Goal: Task Accomplishment & Management: Manage account settings

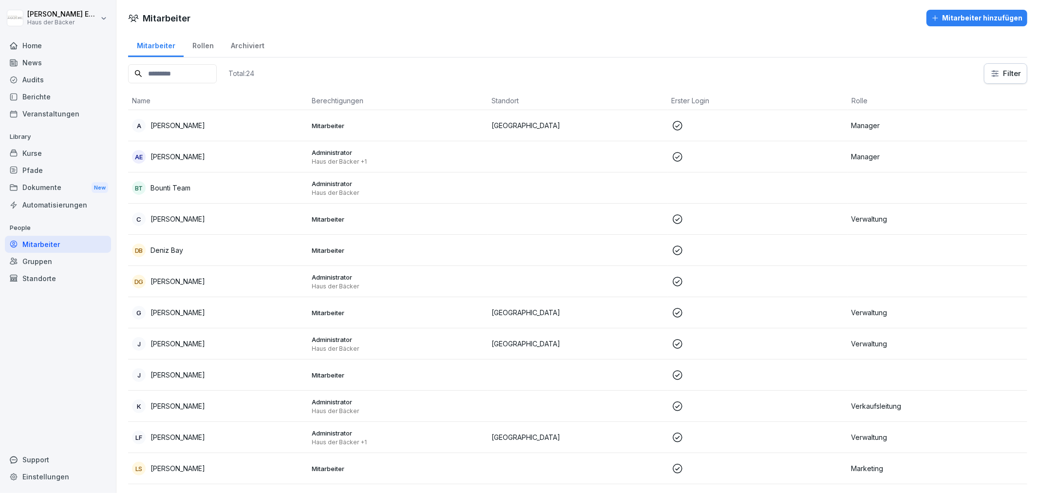
click at [61, 162] on div "Pfade" at bounding box center [58, 170] width 106 height 17
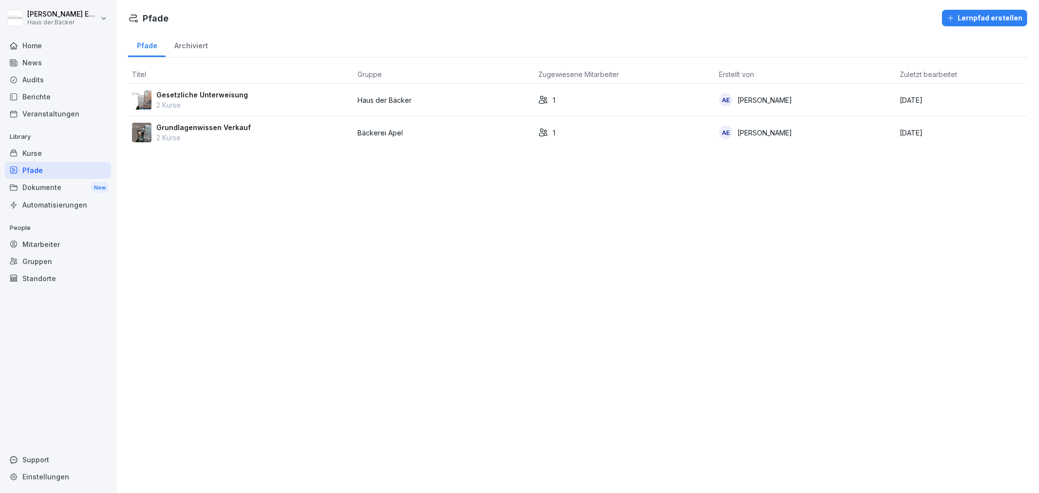
click at [56, 157] on div "Kurse" at bounding box center [58, 153] width 106 height 17
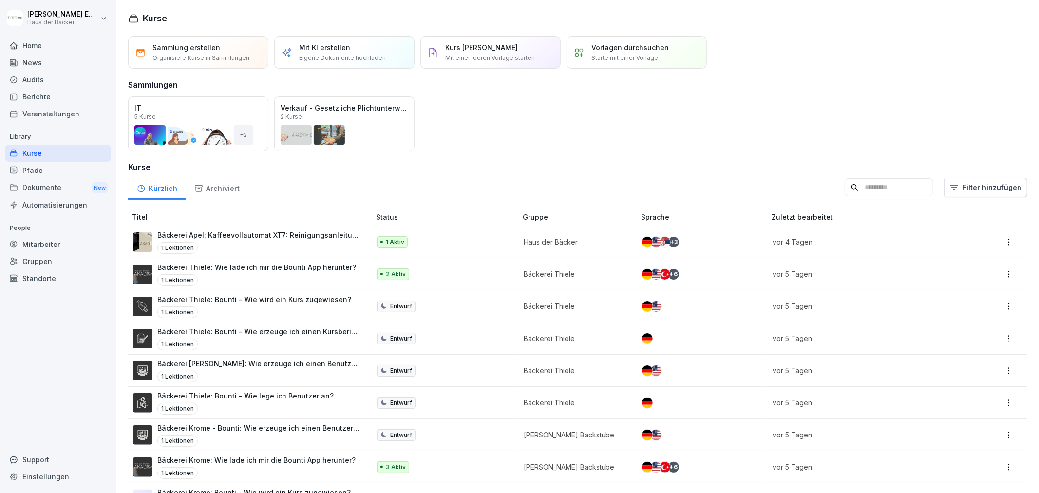
click at [254, 404] on div "1 Lektionen" at bounding box center [245, 409] width 176 height 12
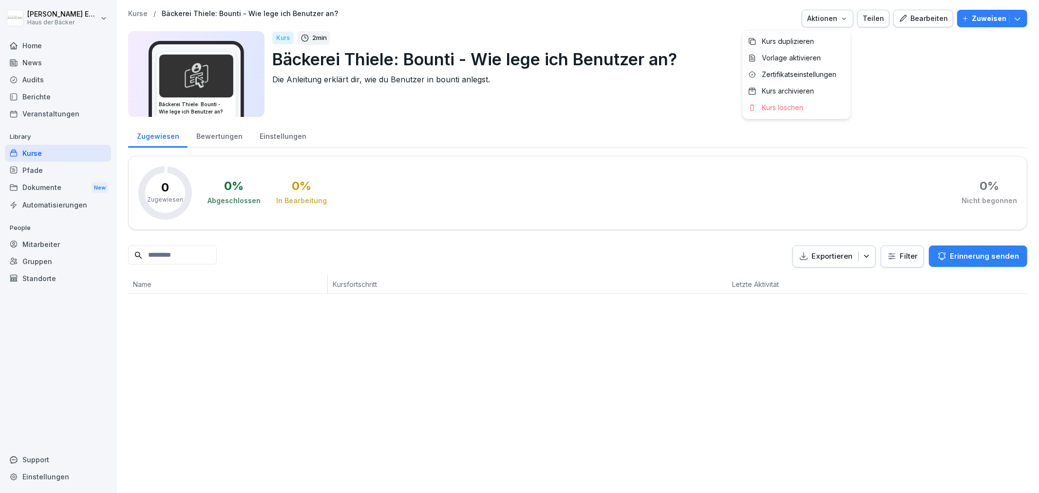
click at [833, 15] on div "Aktionen" at bounding box center [827, 18] width 41 height 11
click at [799, 39] on p "Kurs duplizieren" at bounding box center [788, 41] width 52 height 9
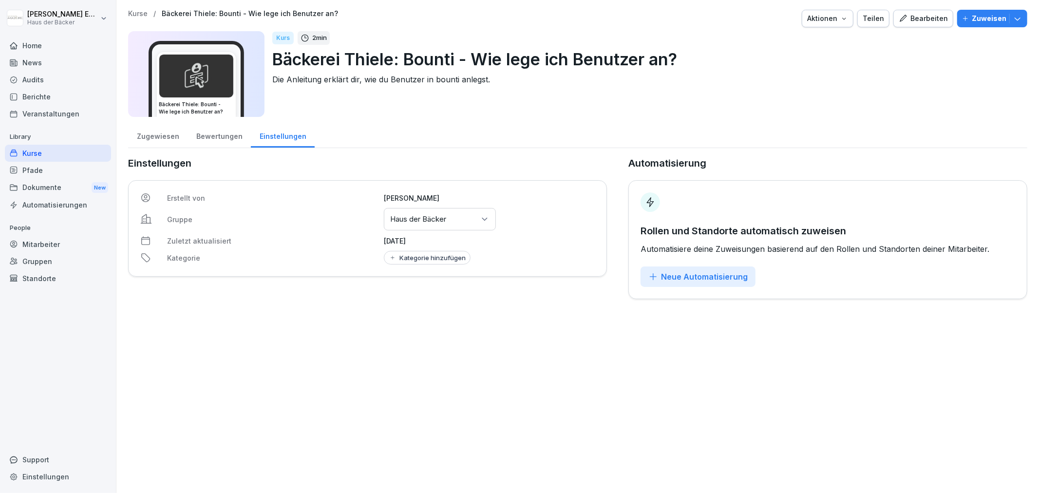
click at [227, 135] on div "Bewertungen" at bounding box center [219, 135] width 63 height 25
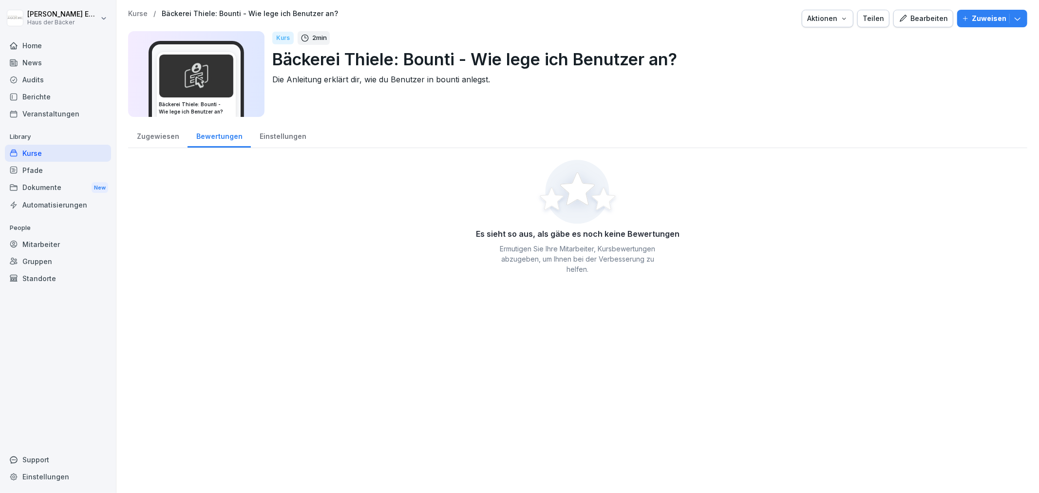
click at [157, 127] on div "Zugewiesen" at bounding box center [157, 135] width 59 height 25
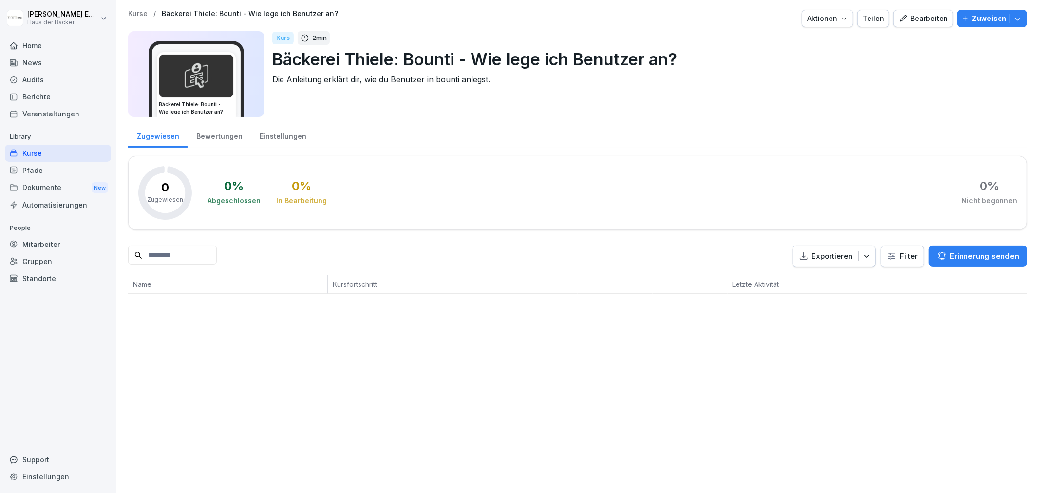
click at [401, 61] on p "Bäckerei Thiele: Bounti - Wie lege ich Benutzer an?" at bounding box center [645, 59] width 747 height 25
click at [904, 15] on div "Bearbeiten" at bounding box center [923, 18] width 49 height 11
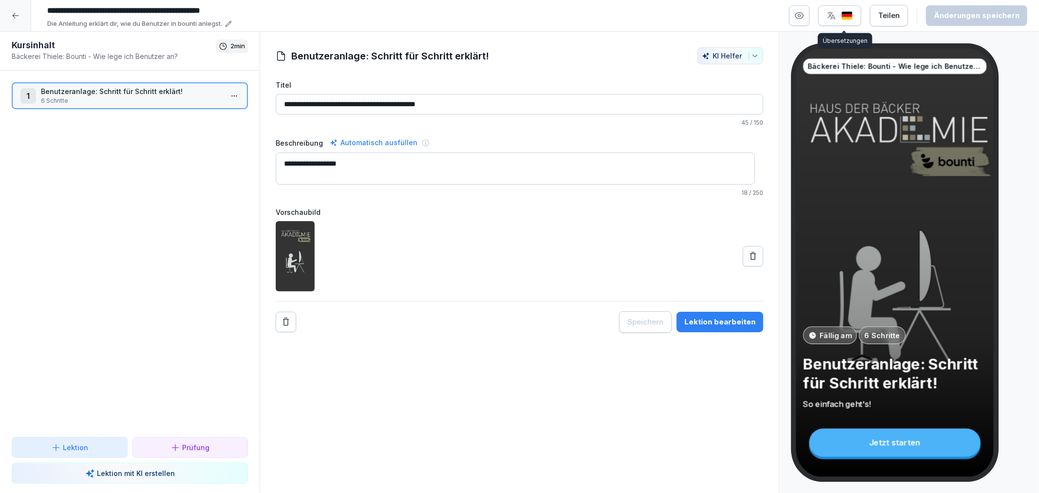
click at [89, 5] on input "**********" at bounding box center [189, 10] width 292 height 17
drag, startPoint x: 105, startPoint y: 13, endPoint x: 84, endPoint y: 12, distance: 21.0
click at [84, 12] on input "**********" at bounding box center [189, 10] width 292 height 17
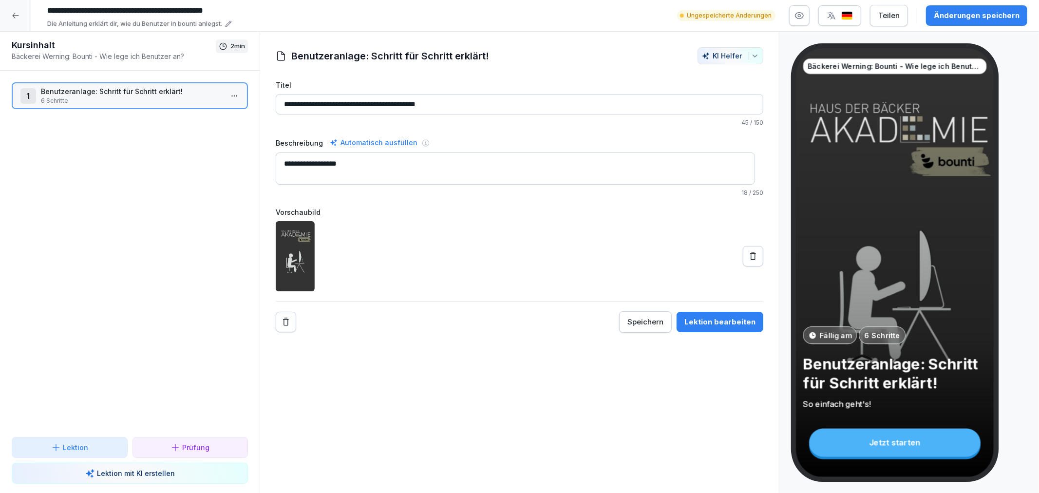
type input "**********"
click at [982, 14] on div "Änderungen speichern" at bounding box center [977, 15] width 86 height 11
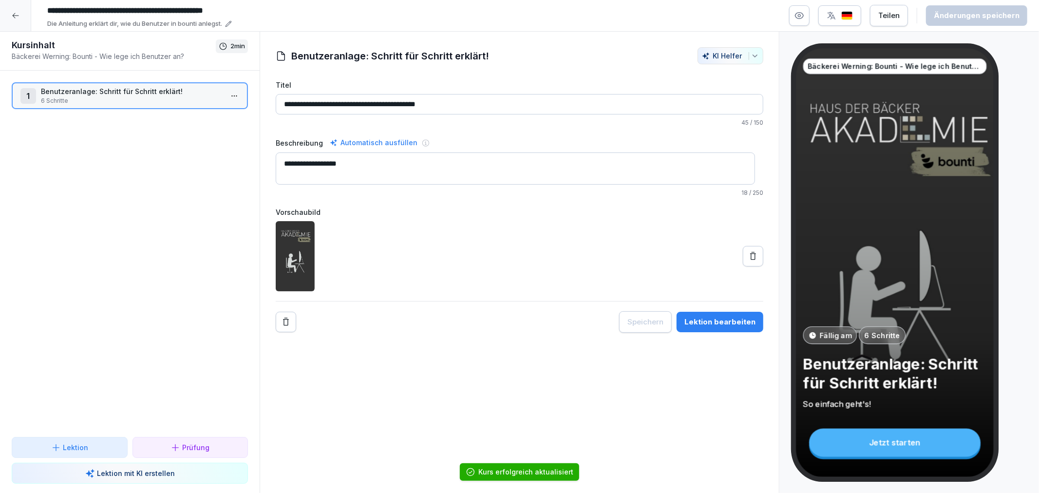
click at [21, 21] on div at bounding box center [15, 15] width 31 height 31
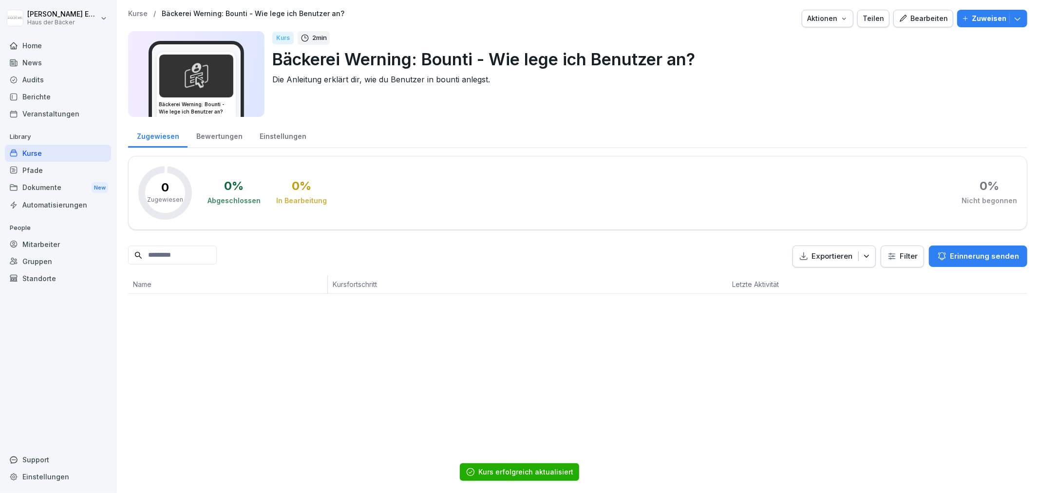
click at [279, 145] on div "Einstellungen" at bounding box center [283, 135] width 64 height 25
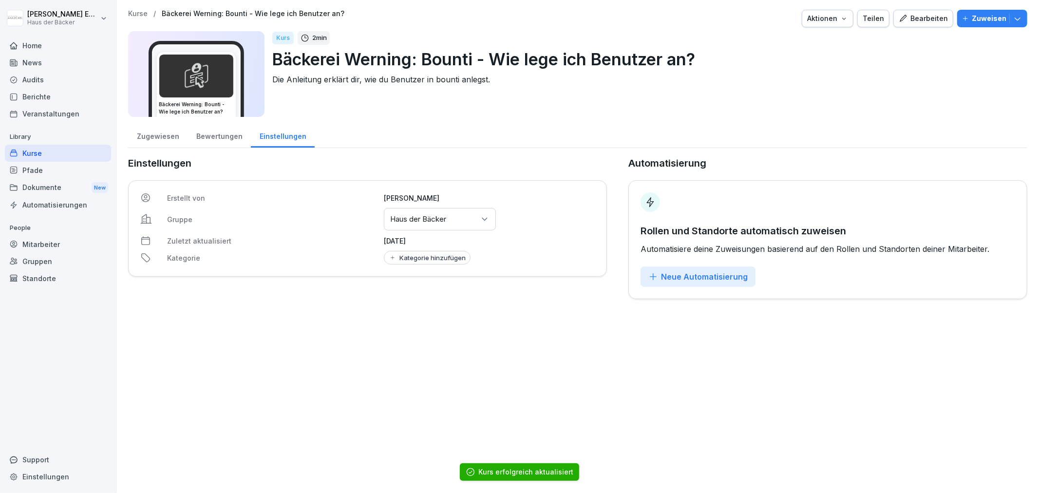
click at [412, 217] on p "Haus der Bäcker" at bounding box center [418, 219] width 56 height 10
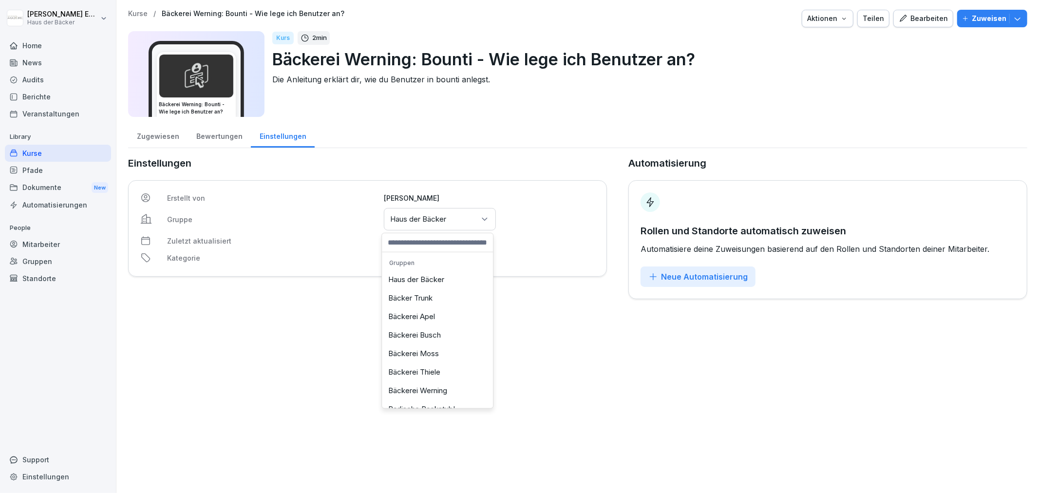
click at [404, 385] on div "Bäckerei Werning" at bounding box center [437, 390] width 106 height 19
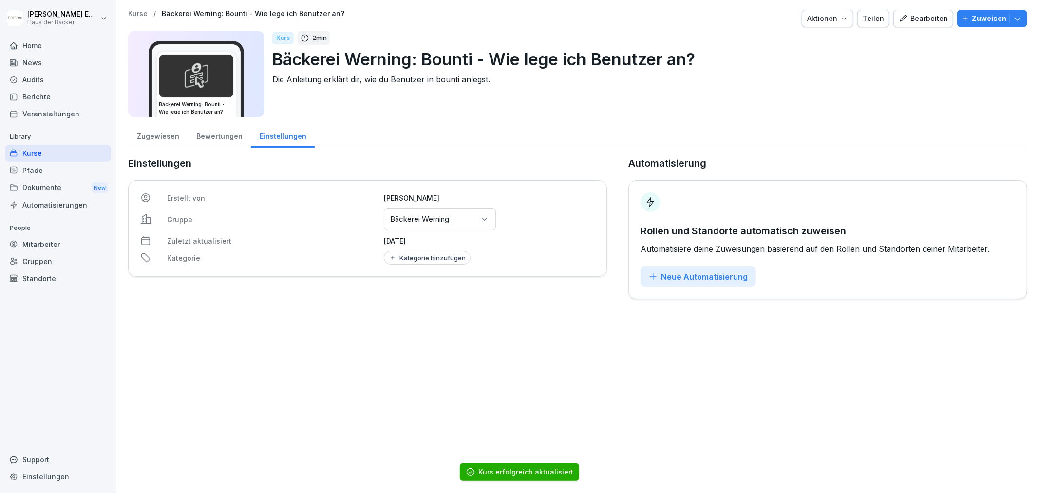
click at [86, 145] on div "Kurse" at bounding box center [58, 153] width 106 height 17
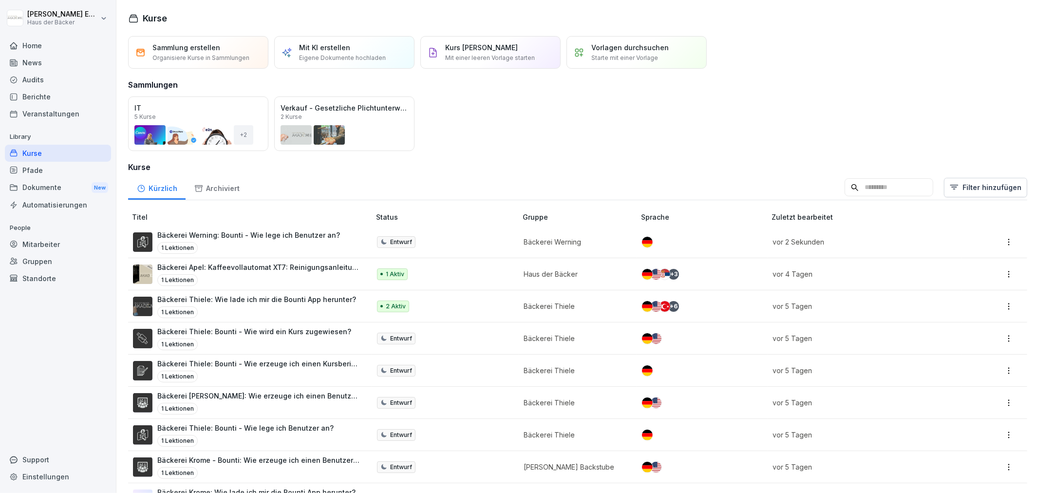
click at [225, 401] on p "Bäckerei [PERSON_NAME]: Wie erzeuge ich einen Benutzerbericht?" at bounding box center [258, 396] width 203 height 10
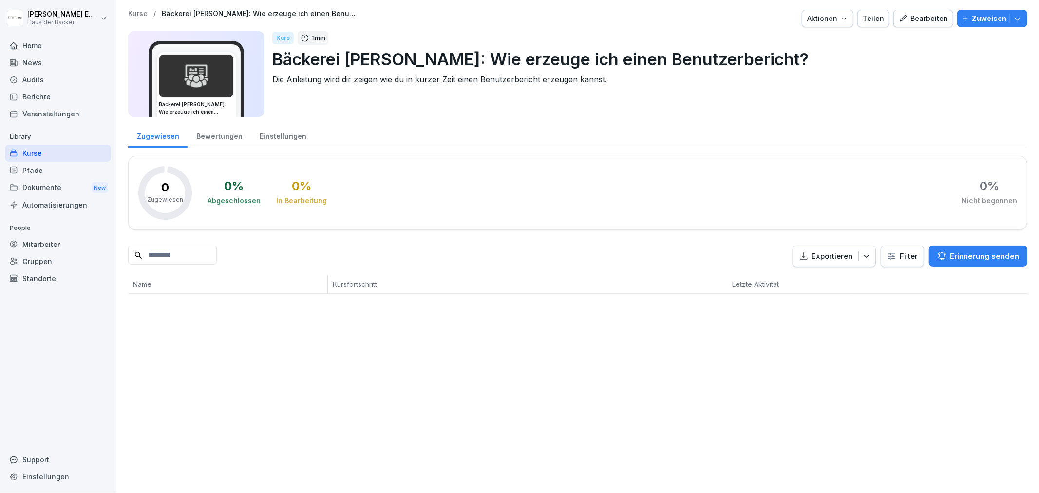
click at [908, 20] on div "Bearbeiten" at bounding box center [923, 18] width 49 height 11
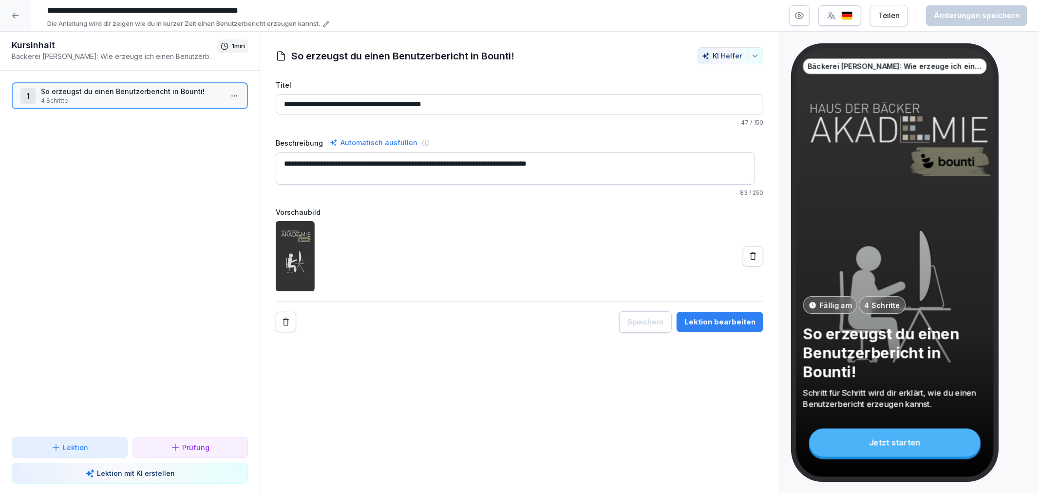
click at [17, 14] on icon at bounding box center [16, 16] width 8 height 8
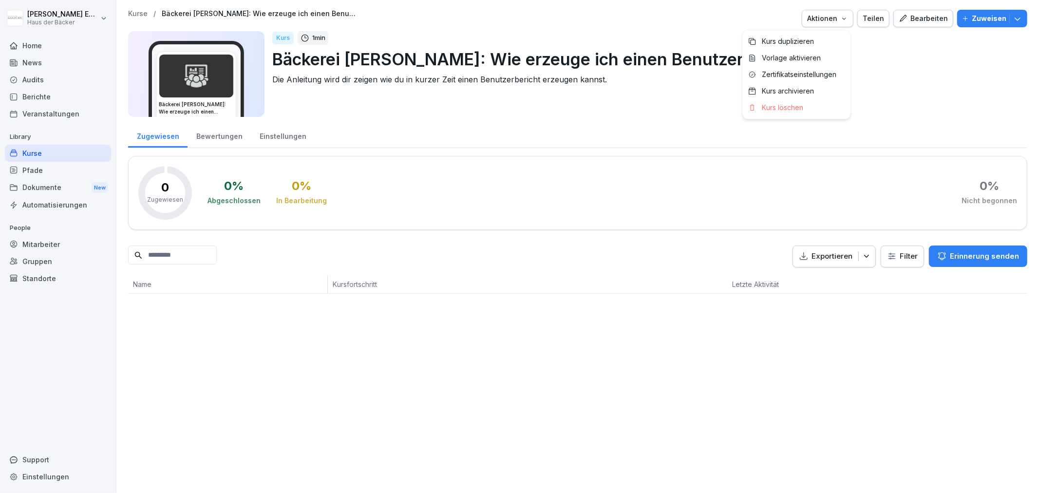
click at [827, 24] on button "Aktionen" at bounding box center [828, 19] width 52 height 18
click at [810, 39] on p "Kurs duplizieren" at bounding box center [788, 41] width 52 height 9
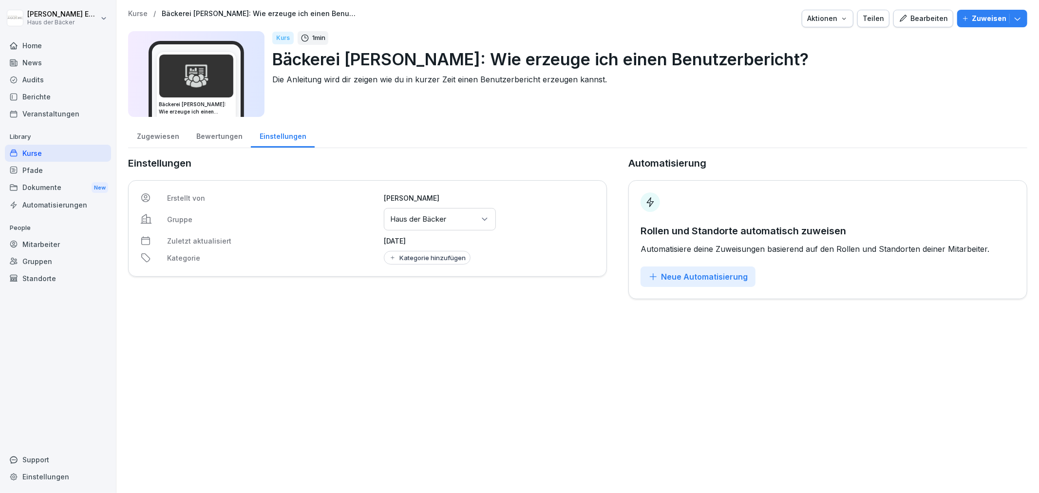
click at [927, 18] on div "Bearbeiten" at bounding box center [923, 18] width 49 height 11
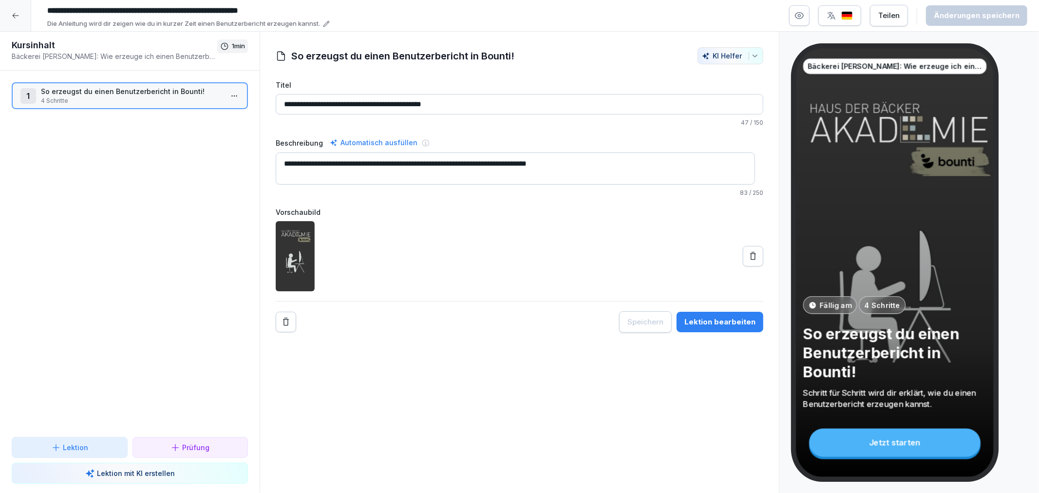
click at [26, 57] on p "Bäckerei [PERSON_NAME]: Wie erzeuge ich einen Benutzerbericht?" at bounding box center [115, 56] width 206 height 10
click at [99, 6] on input "**********" at bounding box center [189, 10] width 292 height 17
drag, startPoint x: 104, startPoint y: 11, endPoint x: 84, endPoint y: 11, distance: 20.0
click at [84, 11] on input "**********" at bounding box center [189, 10] width 292 height 17
type input "**********"
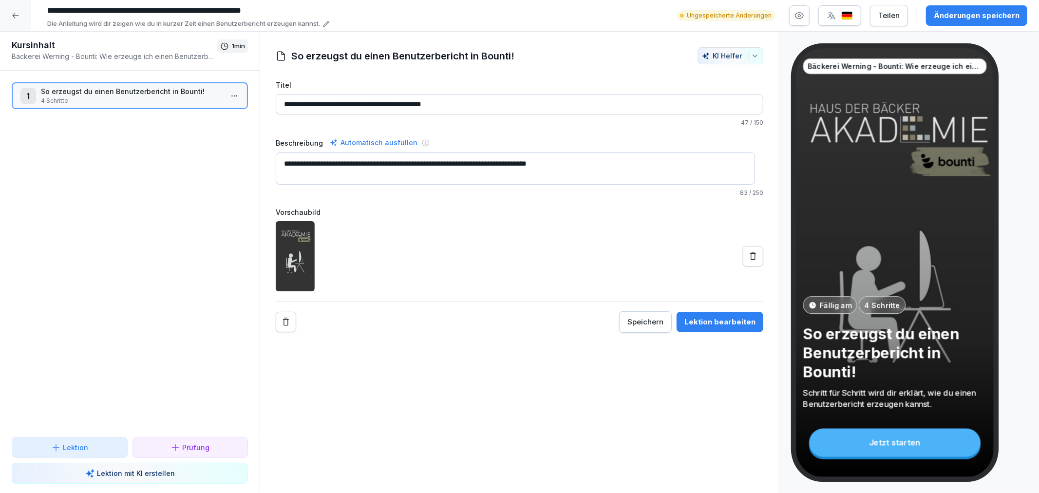
click at [958, 18] on div "Änderungen speichern" at bounding box center [977, 15] width 86 height 11
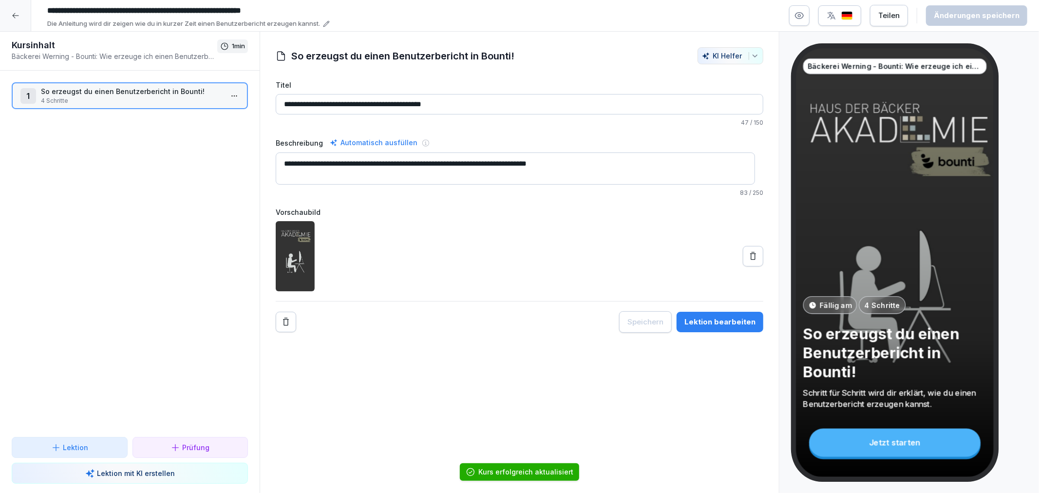
click at [22, 13] on div at bounding box center [15, 15] width 31 height 31
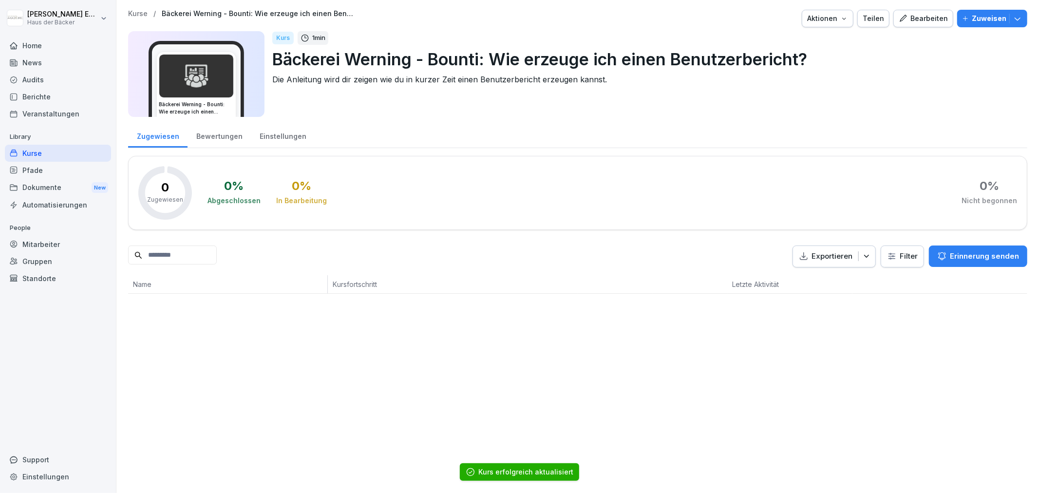
click at [282, 134] on div "Einstellungen" at bounding box center [283, 135] width 64 height 25
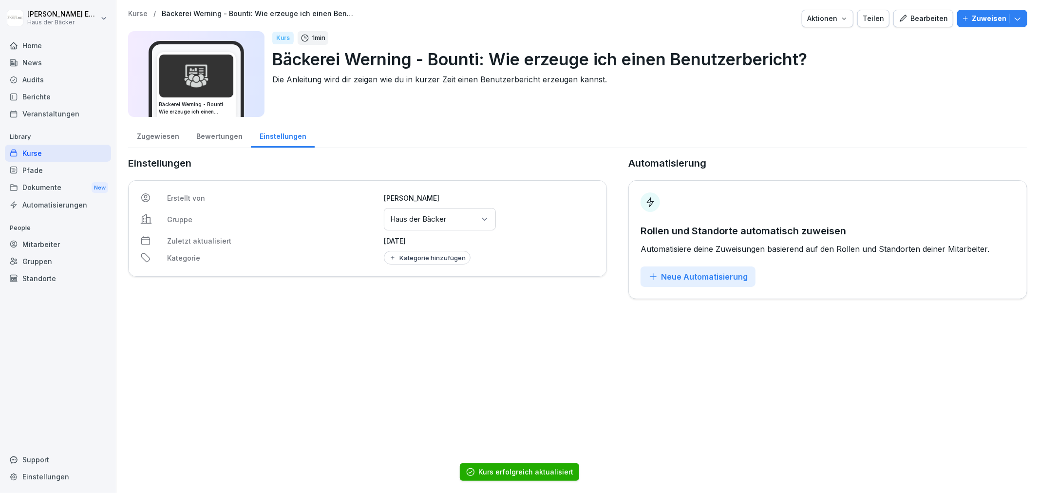
click at [422, 221] on p "Haus der Bäcker" at bounding box center [418, 219] width 56 height 10
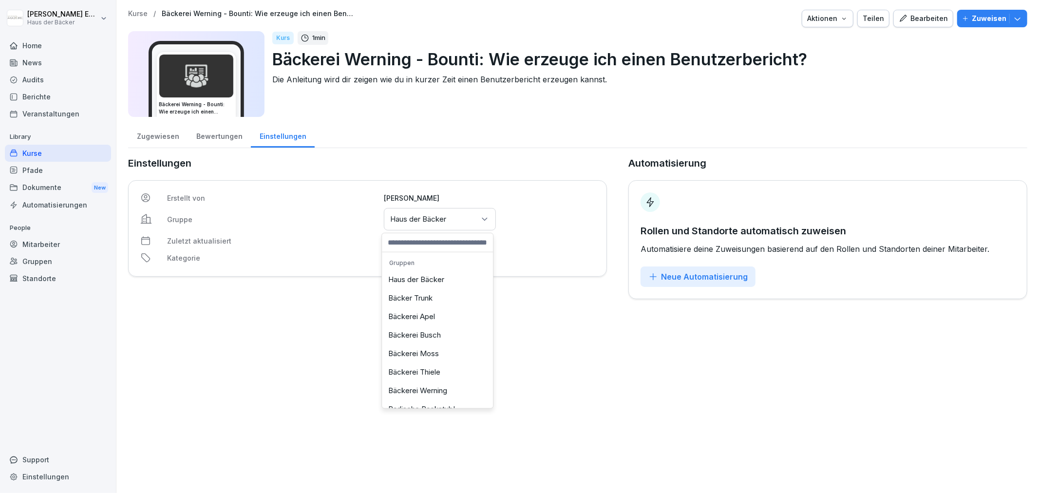
click at [410, 396] on div "Bäckerei Werning" at bounding box center [437, 390] width 106 height 19
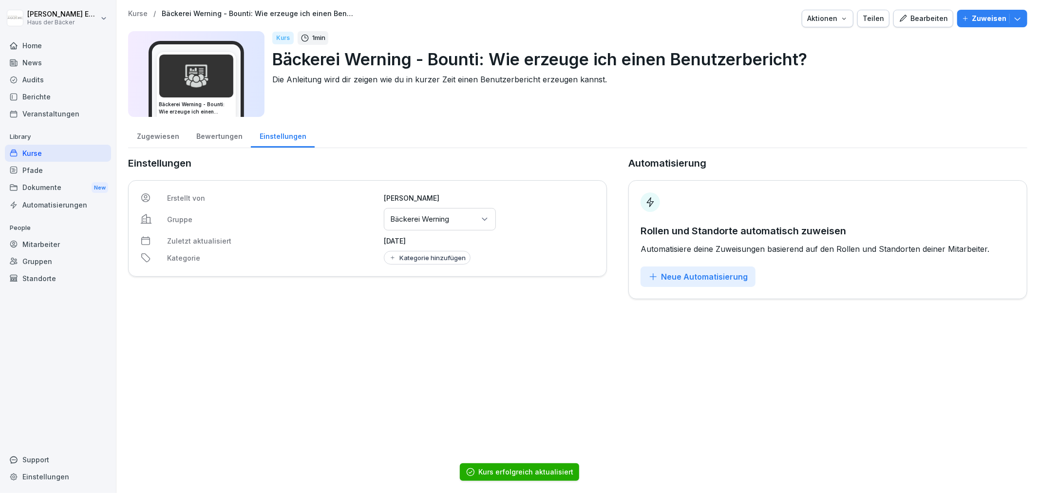
click at [45, 153] on div "Kurse" at bounding box center [58, 153] width 106 height 17
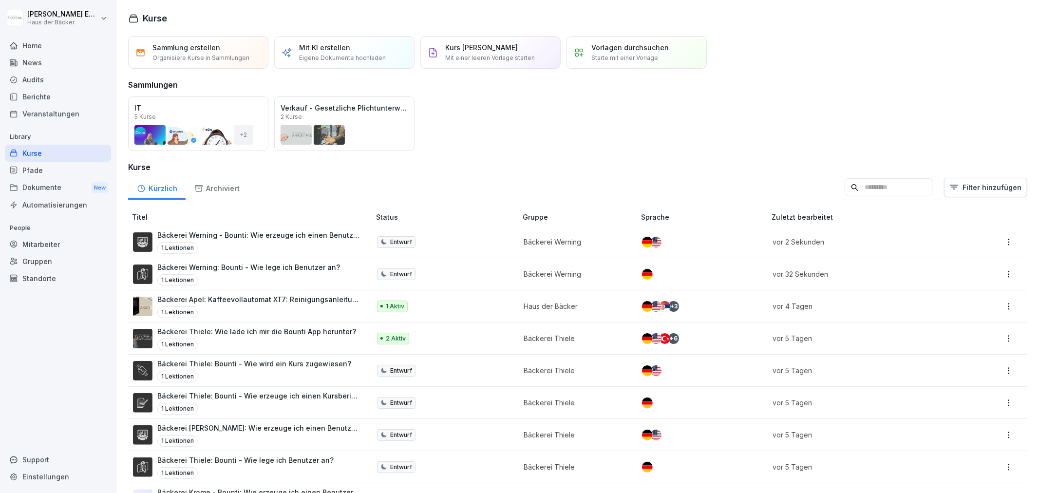
click at [293, 398] on p "Bäckerei Thiele: Bounti - Wie erzeuge ich einen Kursbericht?" at bounding box center [258, 396] width 203 height 10
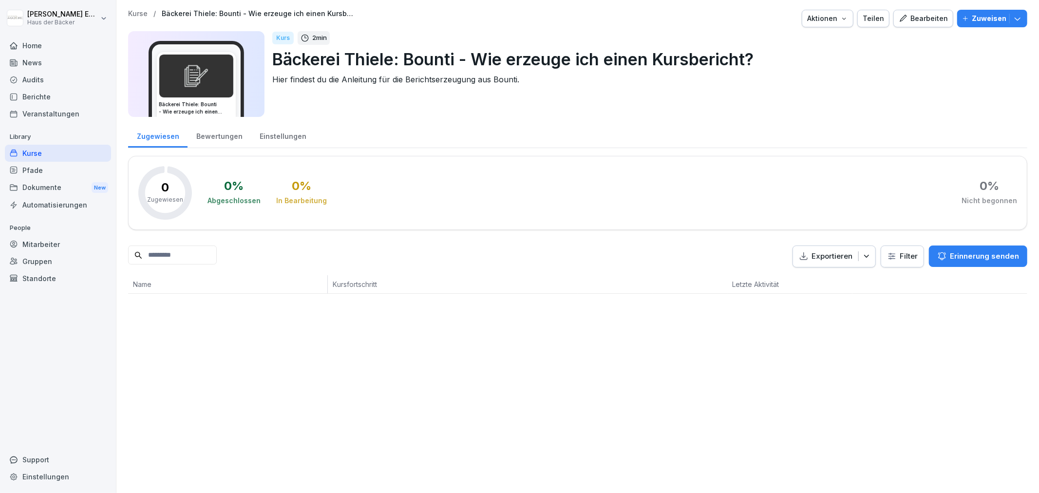
click at [829, 19] on div "Aktionen" at bounding box center [827, 18] width 41 height 11
click at [810, 44] on p "Kurs duplizieren" at bounding box center [788, 41] width 52 height 9
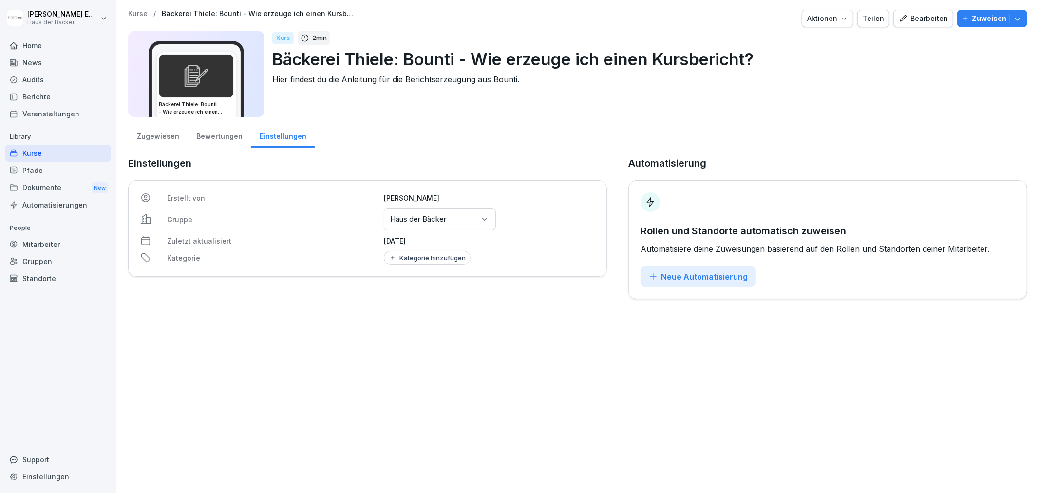
click at [471, 219] on div "Gruppen oder Standorte auswählen Haus der Bäcker" at bounding box center [440, 219] width 112 height 22
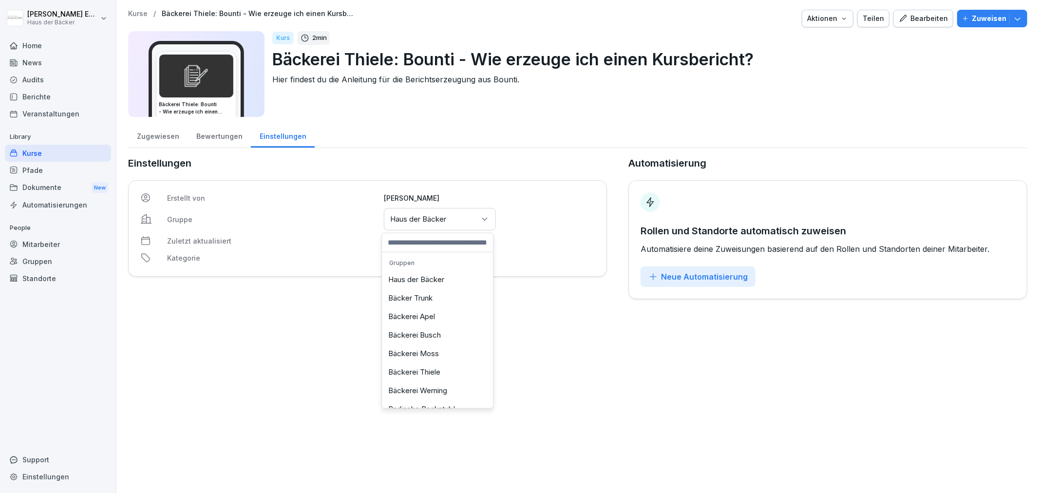
click at [444, 386] on div "Bäckerei Werning" at bounding box center [437, 390] width 106 height 19
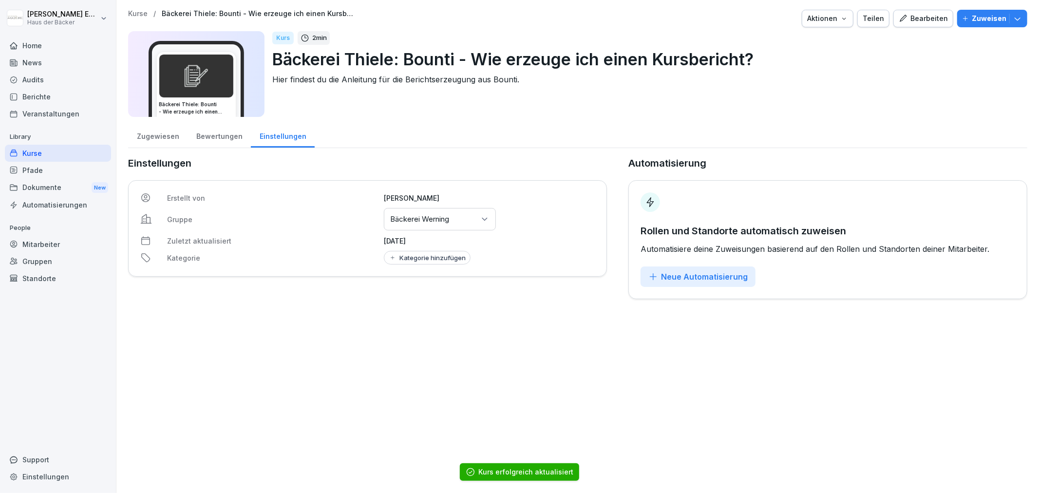
click at [913, 17] on div "Bearbeiten" at bounding box center [923, 18] width 49 height 11
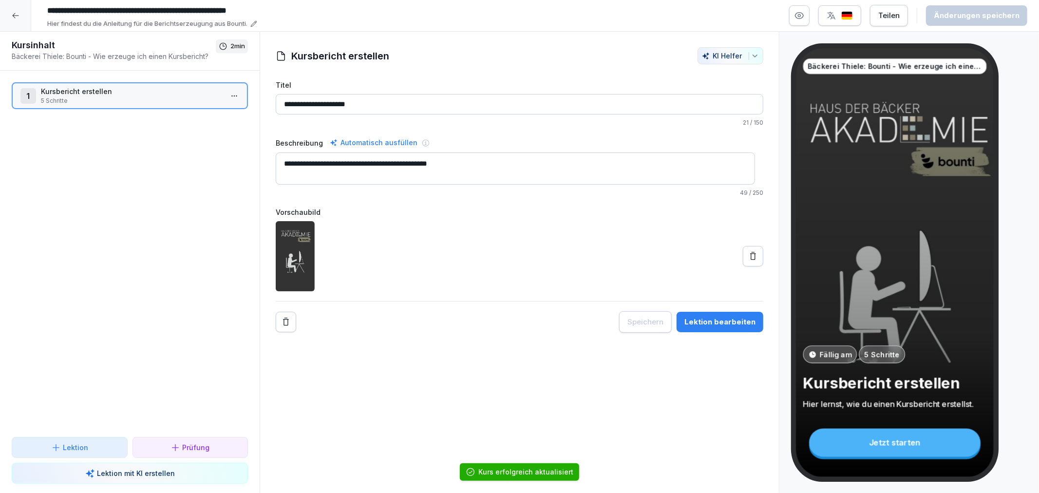
drag, startPoint x: 83, startPoint y: 11, endPoint x: 104, endPoint y: 15, distance: 20.7
click at [104, 15] on input "**********" at bounding box center [189, 10] width 292 height 17
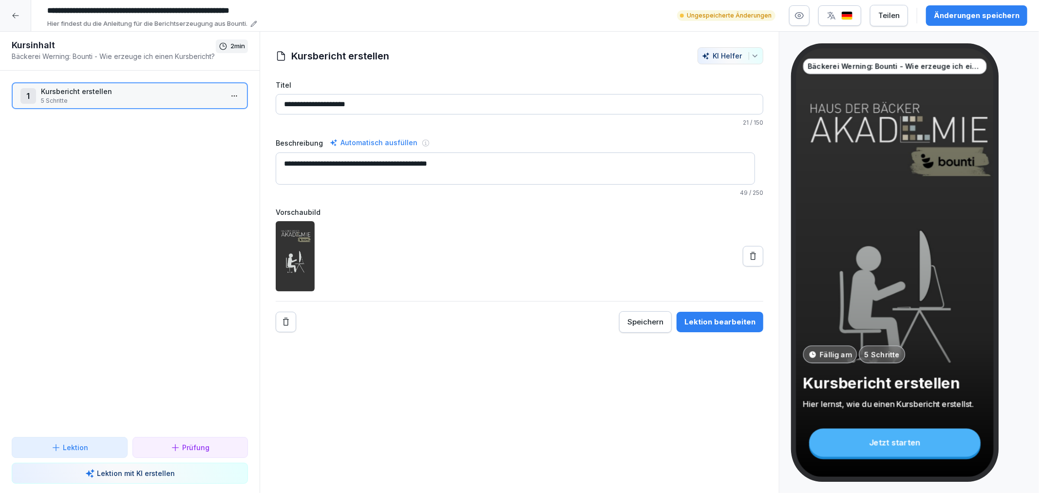
type input "**********"
click at [942, 18] on div "Änderungen speichern" at bounding box center [977, 15] width 86 height 11
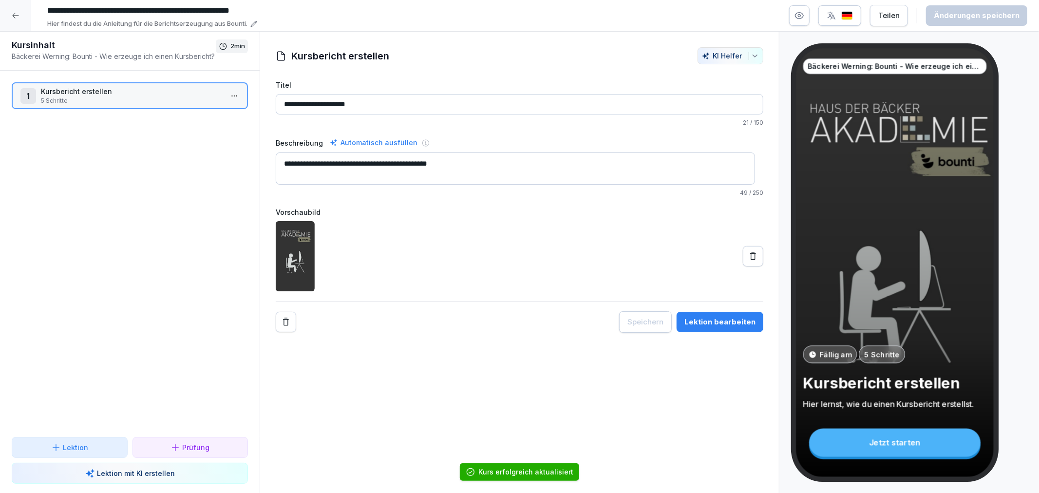
click at [21, 6] on div at bounding box center [15, 15] width 31 height 31
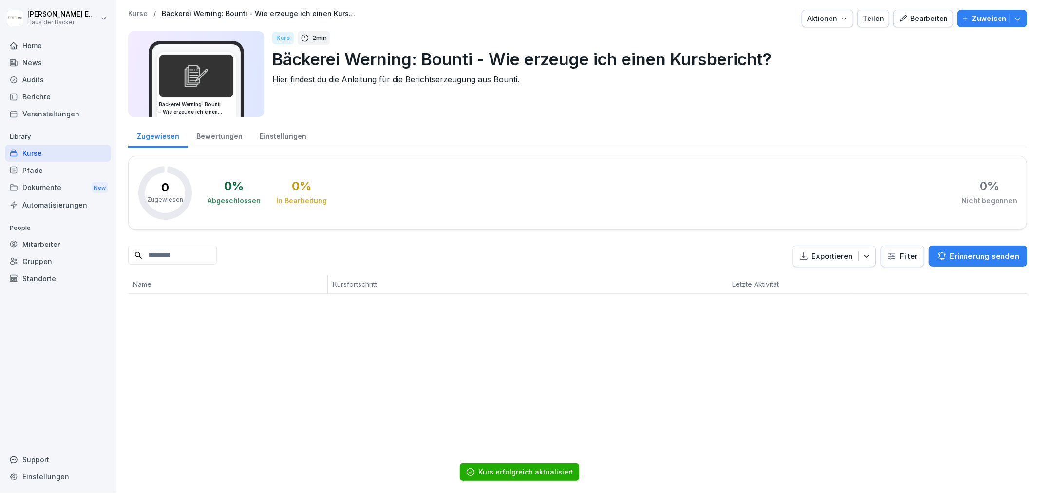
click at [234, 141] on div "Bewertungen" at bounding box center [219, 135] width 63 height 25
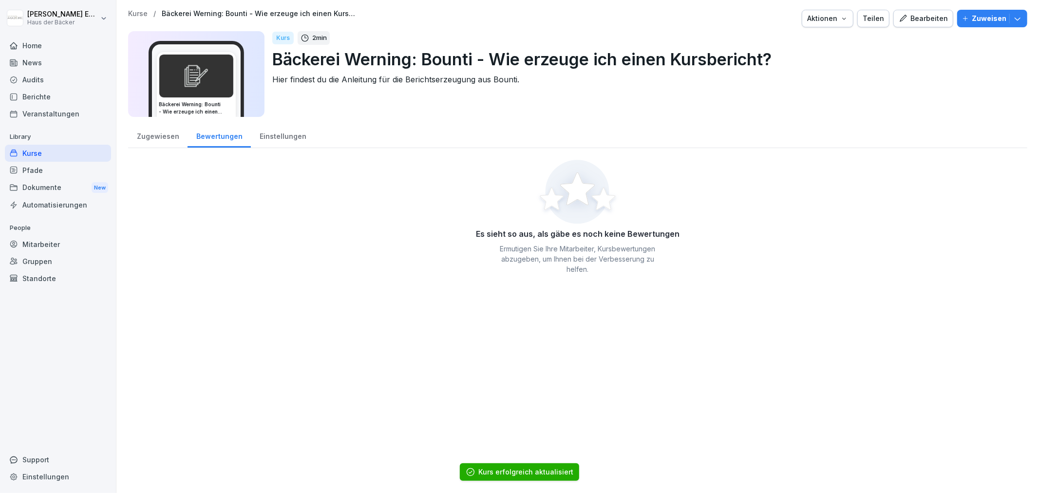
click at [89, 149] on div "Kurse" at bounding box center [58, 153] width 106 height 17
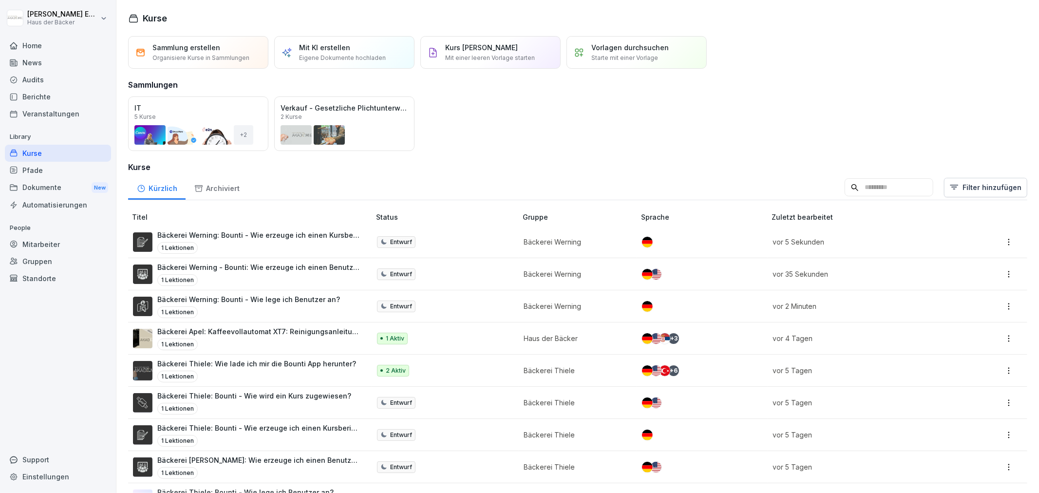
click at [320, 397] on p "Bäckerei Thiele: Bounti - Wie wird ein Kurs zugewiesen?" at bounding box center [254, 396] width 194 height 10
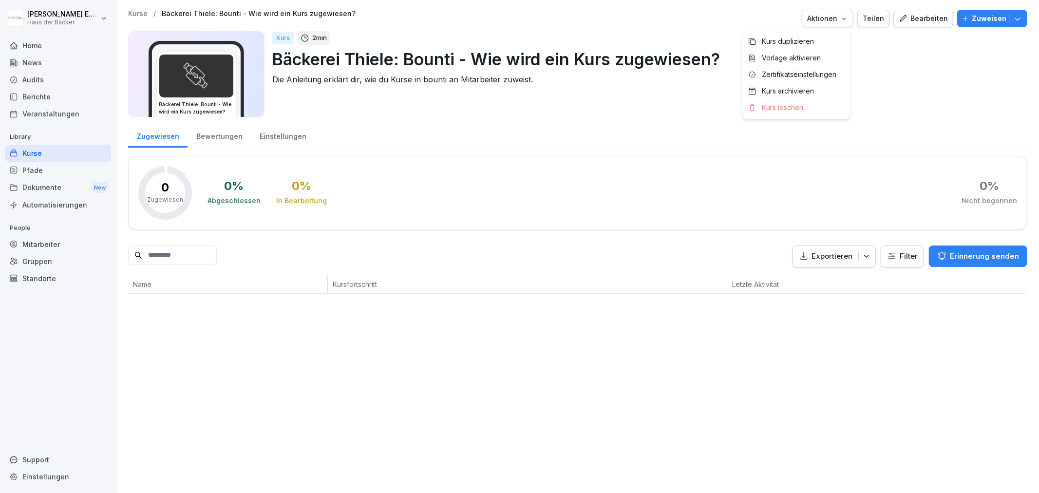
click at [842, 18] on icon "button" at bounding box center [843, 19] width 3 height 2
click at [788, 36] on div "Kurs duplizieren" at bounding box center [796, 41] width 108 height 17
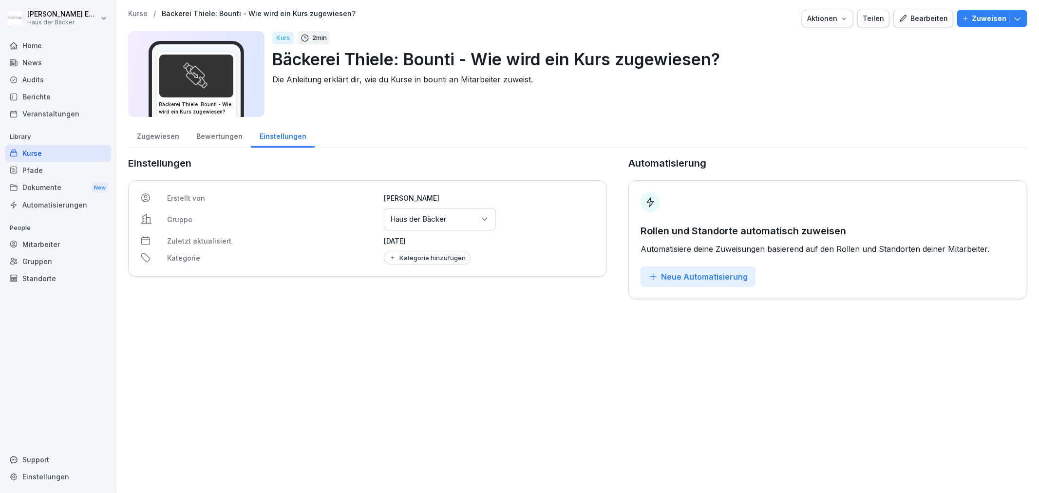
click at [444, 221] on p "Haus der Bäcker" at bounding box center [418, 219] width 56 height 10
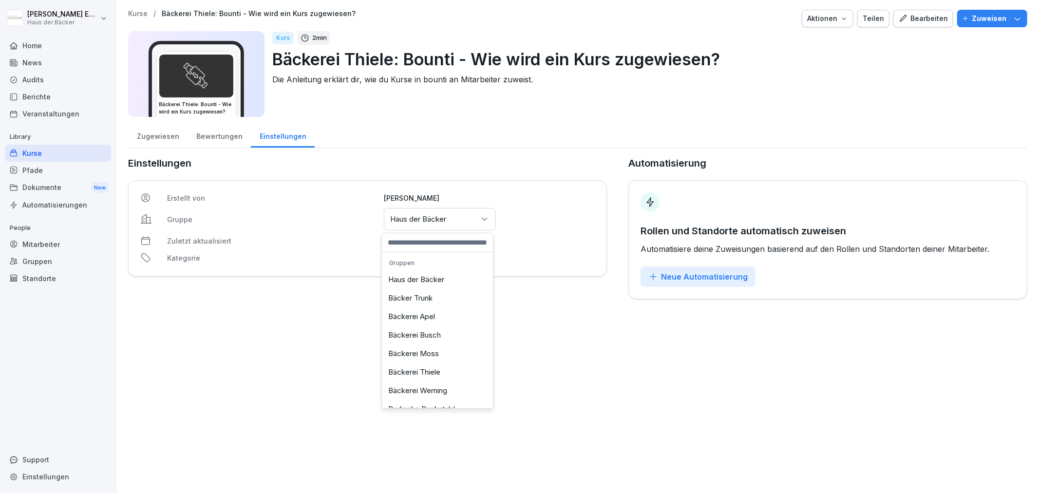
click at [432, 386] on div "Bäckerei Werning" at bounding box center [437, 390] width 106 height 19
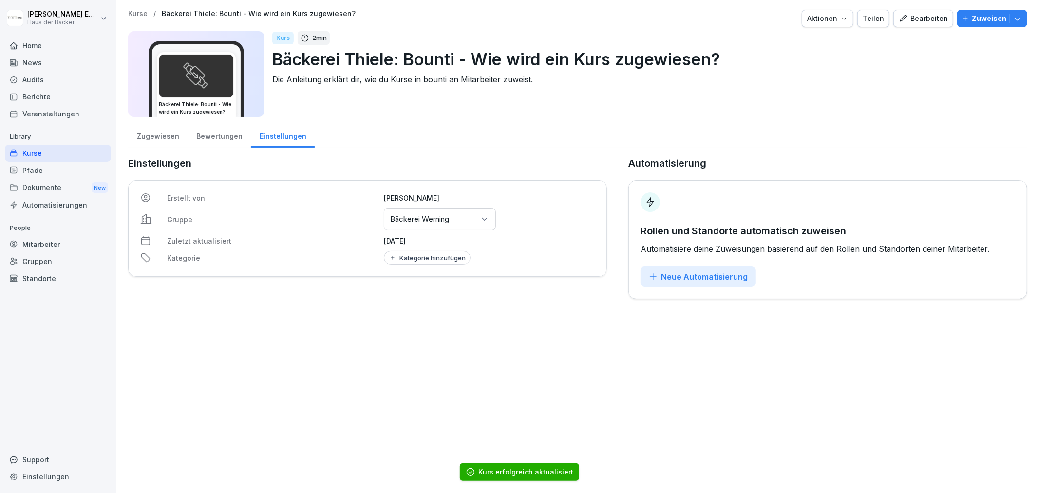
click at [927, 17] on div "Bearbeiten" at bounding box center [923, 18] width 49 height 11
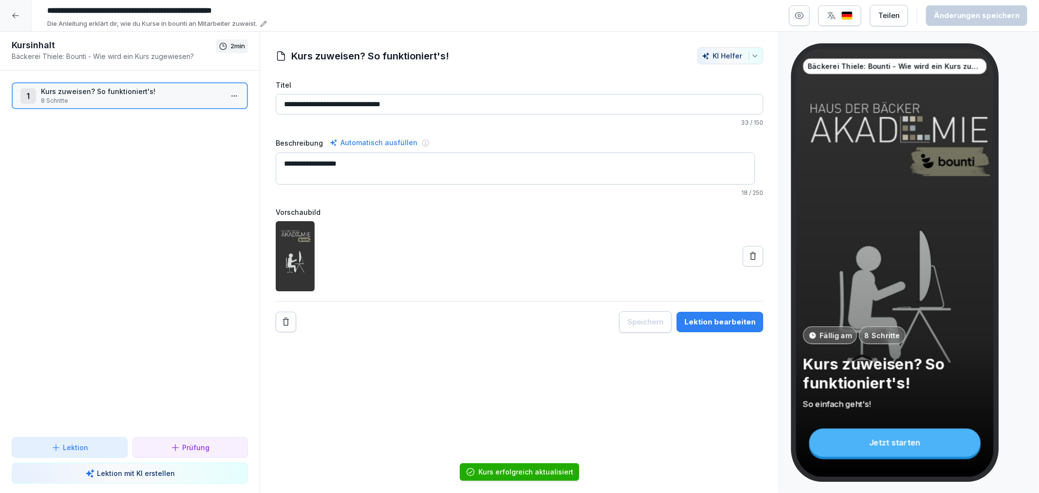
click at [91, 13] on input "**********" at bounding box center [189, 10] width 292 height 17
drag, startPoint x: 106, startPoint y: 11, endPoint x: 81, endPoint y: 11, distance: 24.4
click at [81, 11] on input "**********" at bounding box center [189, 10] width 292 height 17
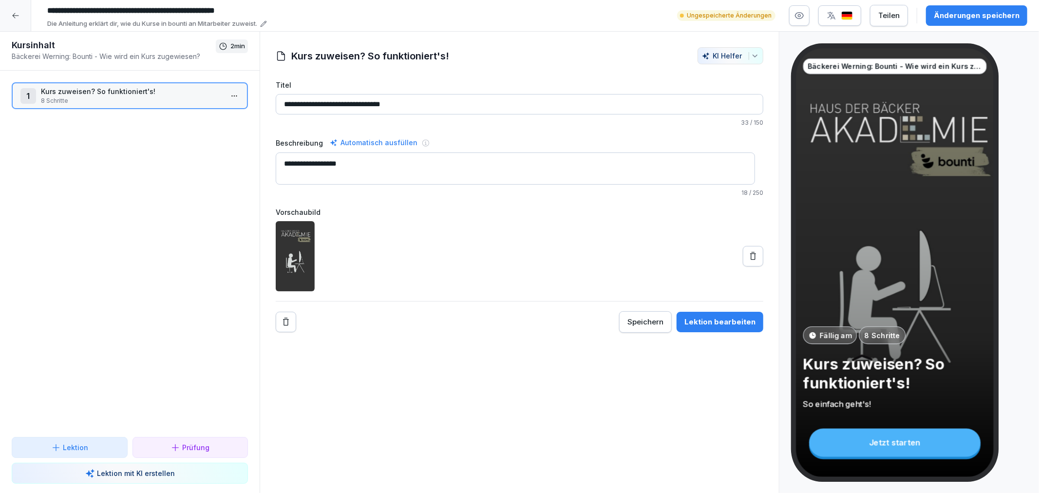
type input "**********"
click at [983, 20] on div "Änderungen speichern" at bounding box center [977, 15] width 86 height 11
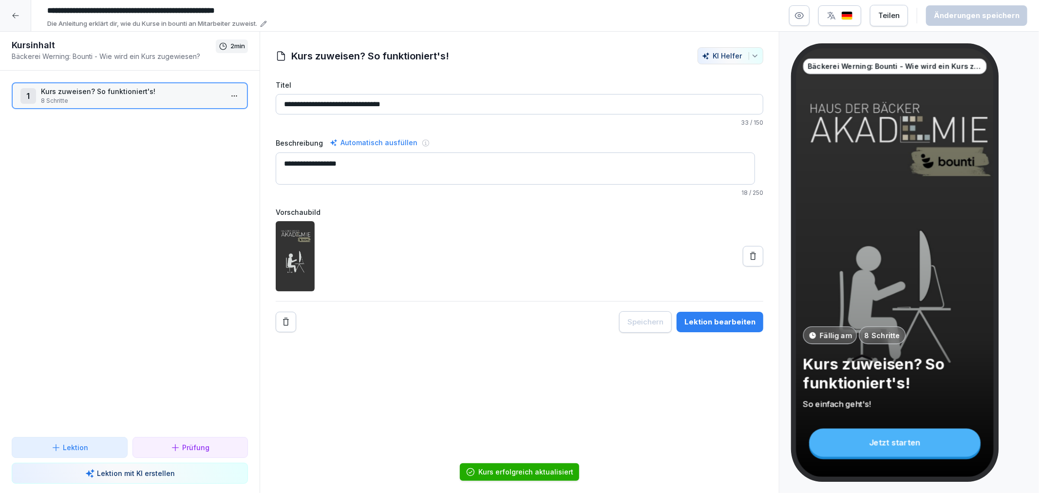
click at [27, 8] on div at bounding box center [15, 15] width 31 height 31
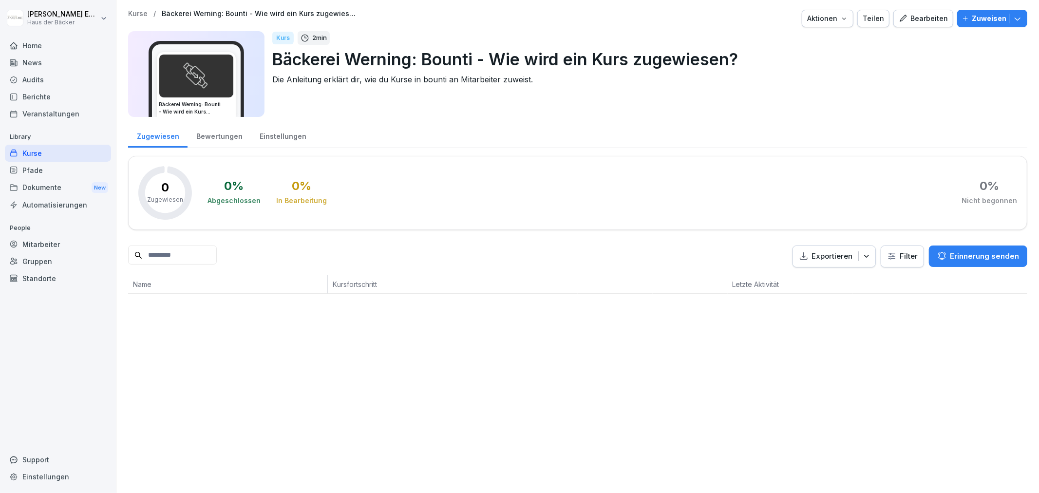
click at [78, 147] on div "Kurse" at bounding box center [58, 153] width 106 height 17
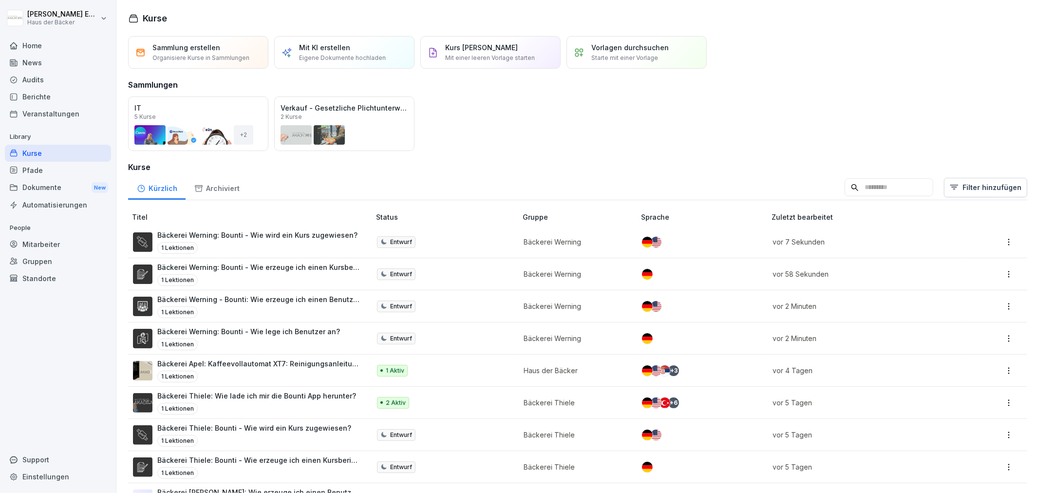
click at [493, 390] on td "2 Aktiv" at bounding box center [445, 403] width 147 height 32
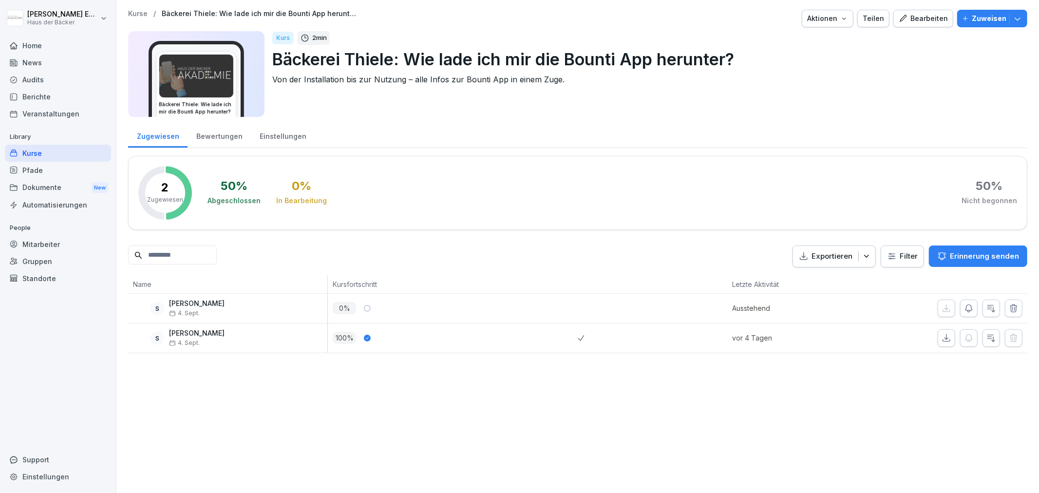
drag, startPoint x: 827, startPoint y: 30, endPoint x: 824, endPoint y: 19, distance: 11.1
click at [824, 19] on div "Kurse / Bäckerei Thiele: Wie lade ich mir die Bounti App herunter? Aktionen Tei…" at bounding box center [577, 66] width 899 height 113
click at [824, 19] on div "Aktionen" at bounding box center [827, 18] width 41 height 11
click at [817, 41] on div "Kurs duplizieren" at bounding box center [796, 41] width 108 height 17
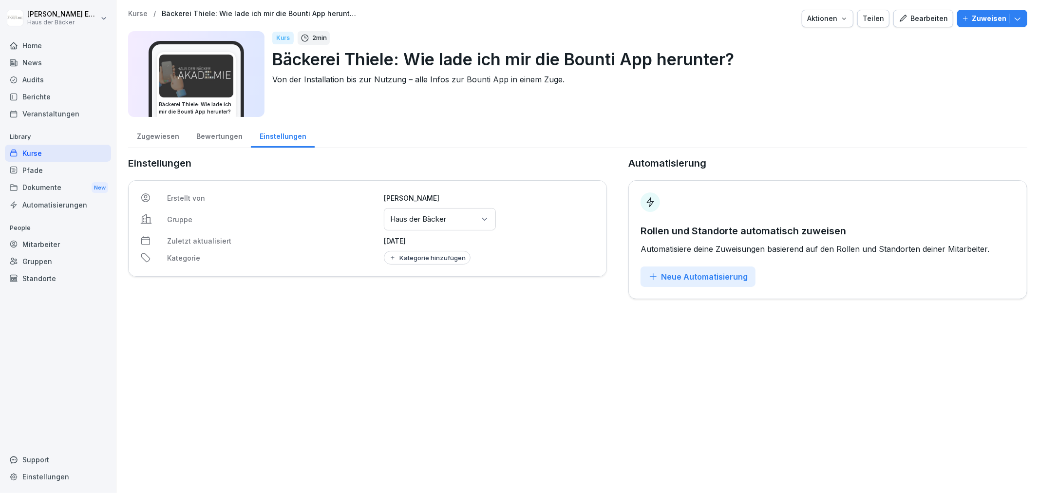
click at [434, 212] on div "Gruppen oder Standorte auswählen Haus der Bäcker" at bounding box center [440, 219] width 112 height 22
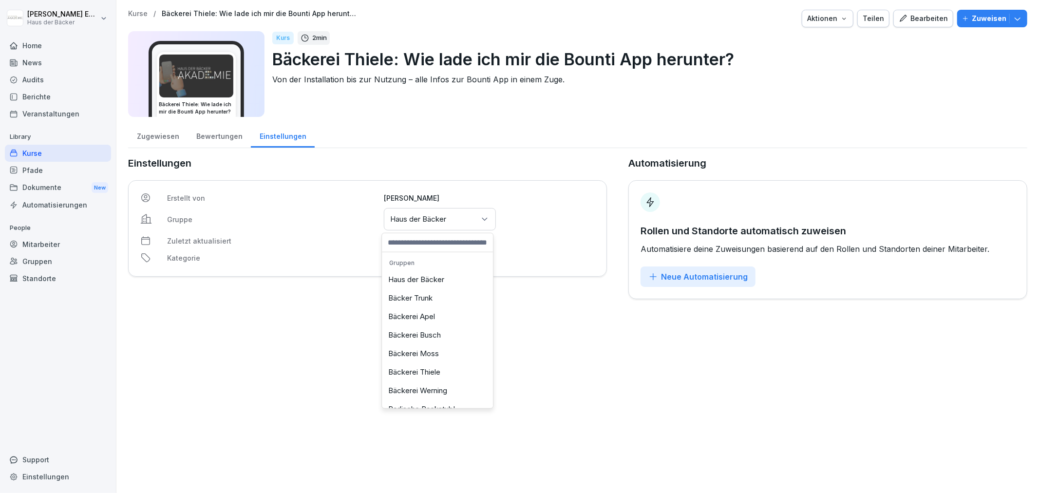
click at [416, 387] on div "Bäckerei Werning" at bounding box center [437, 390] width 106 height 19
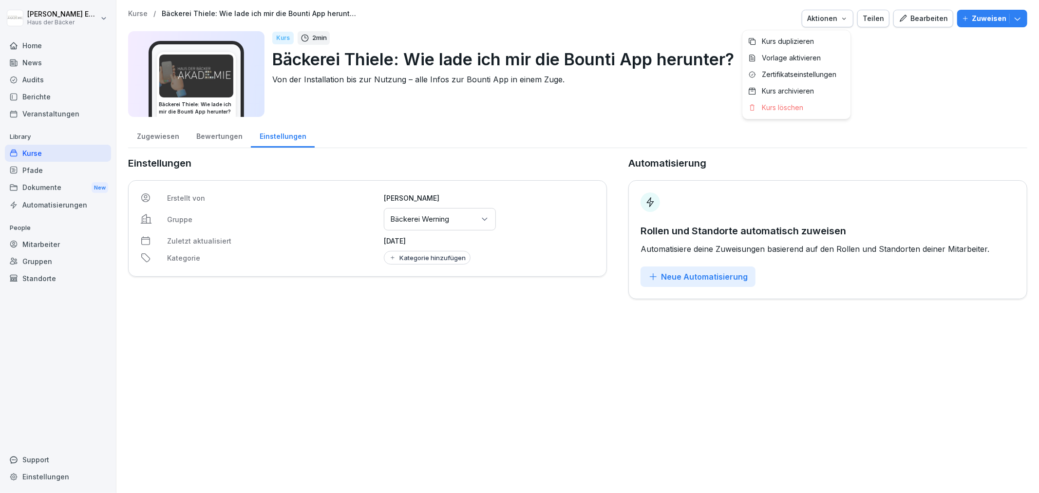
click at [810, 25] on button "Aktionen" at bounding box center [828, 19] width 52 height 18
click at [768, 39] on p "Kurs duplizieren" at bounding box center [788, 41] width 52 height 9
click at [89, 153] on div "Kurse" at bounding box center [58, 153] width 106 height 17
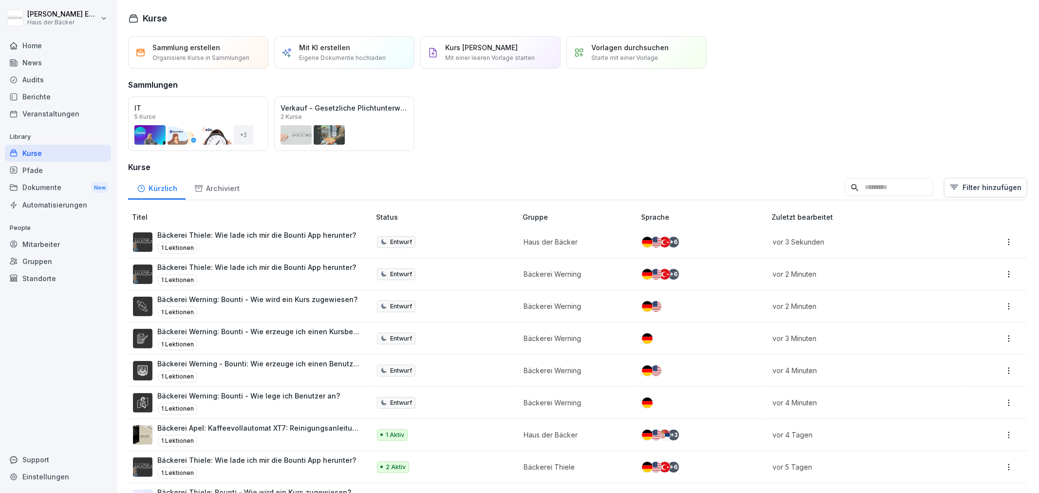
click at [338, 248] on div "1 Lektionen" at bounding box center [256, 248] width 199 height 12
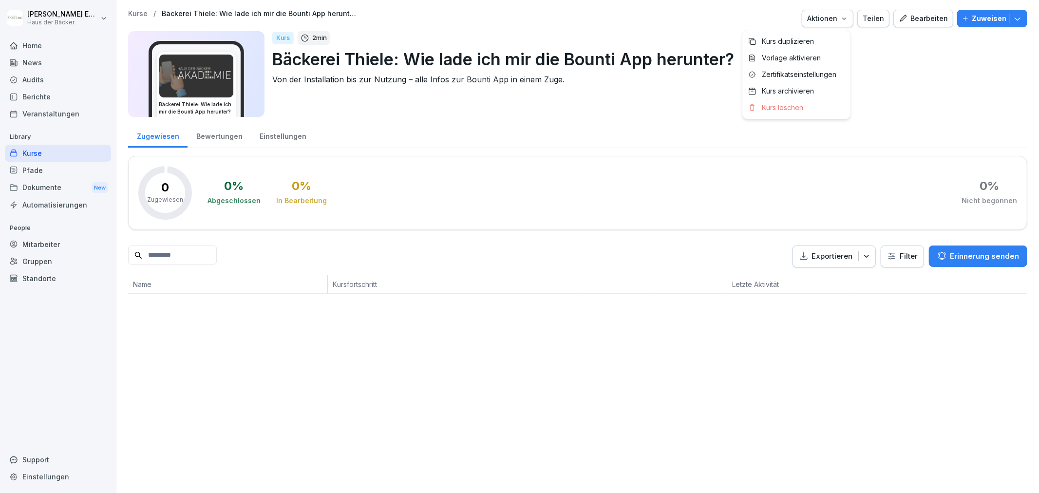
click at [848, 18] on button "Aktionen" at bounding box center [828, 19] width 52 height 18
click at [791, 114] on div "Kurs löschen" at bounding box center [796, 107] width 108 height 17
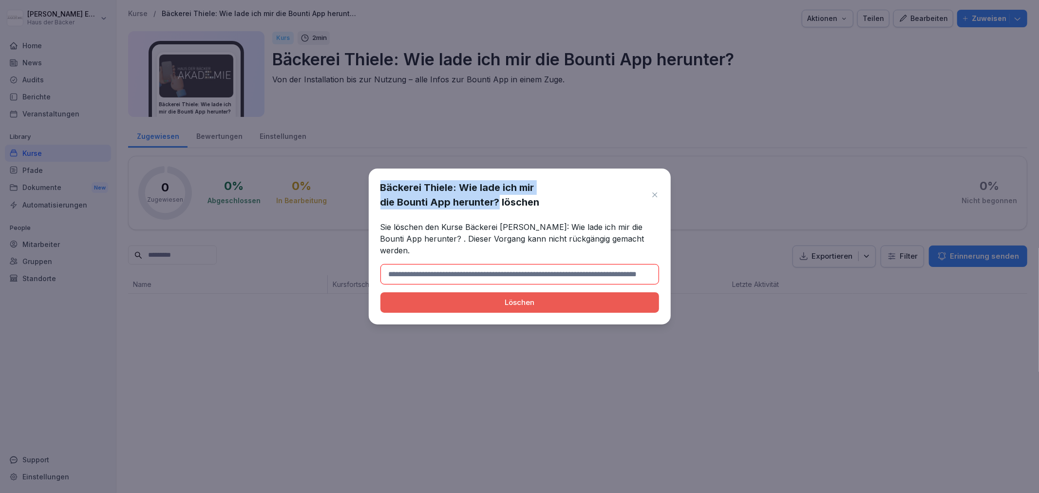
drag, startPoint x: 380, startPoint y: 192, endPoint x: 498, endPoint y: 214, distance: 119.4
click at [498, 209] on h1 "Bäckerei Thiele: Wie lade ich mir die Bounti App herunter? löschen" at bounding box center [512, 194] width 265 height 29
copy h1 "Bäckerei Thiele: Wie lade ich mir die Bounti App herunter?"
click at [515, 277] on input at bounding box center [519, 274] width 279 height 20
paste input "**********"
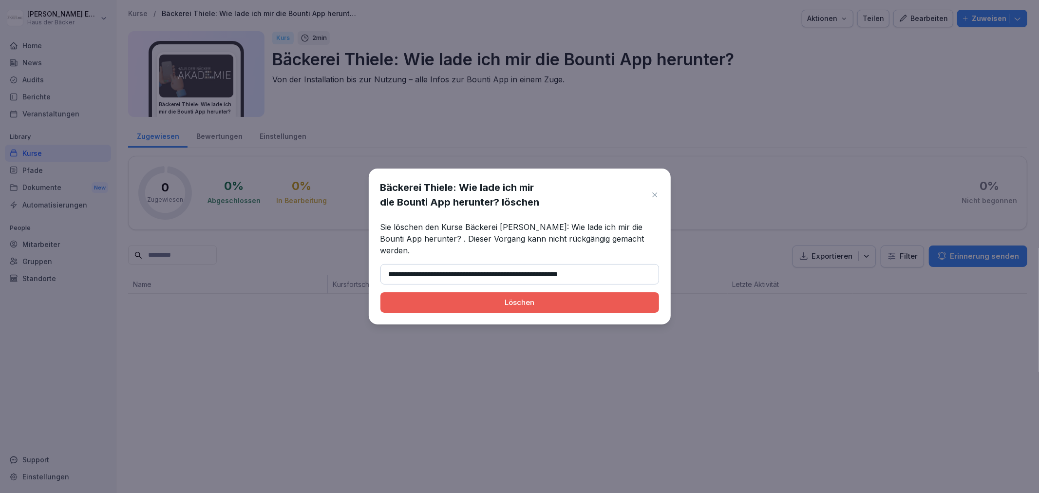
click at [519, 298] on div "Löschen" at bounding box center [519, 302] width 263 height 11
type input "**********"
click at [520, 297] on div "Löschen" at bounding box center [519, 302] width 263 height 11
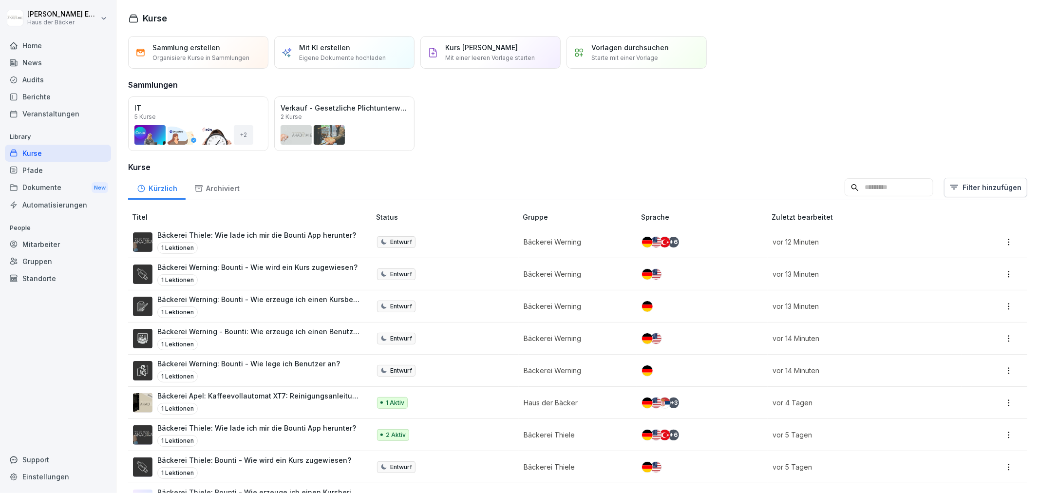
click at [310, 239] on p "Bäckerei Thiele: Wie lade ich mir die Bounti App herunter?" at bounding box center [256, 235] width 199 height 10
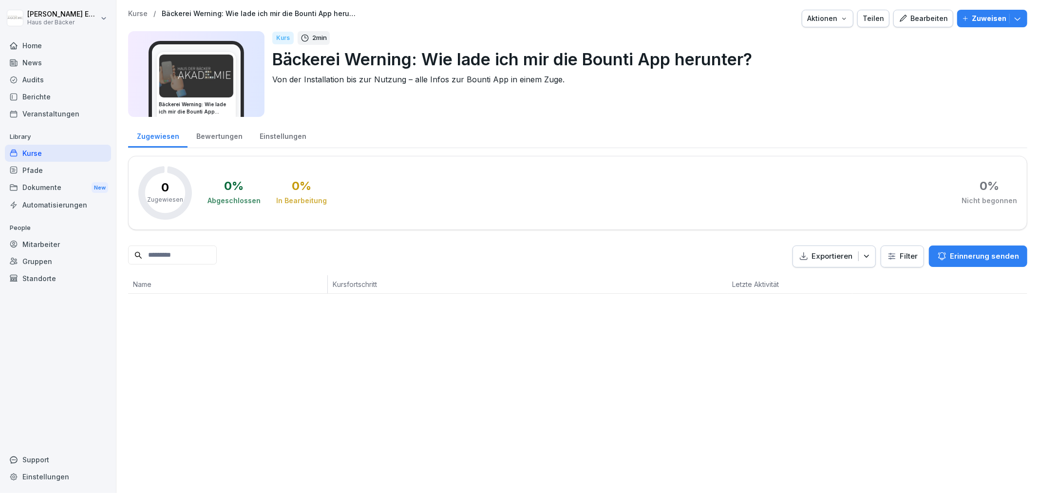
click at [276, 130] on div "Einstellungen" at bounding box center [283, 135] width 64 height 25
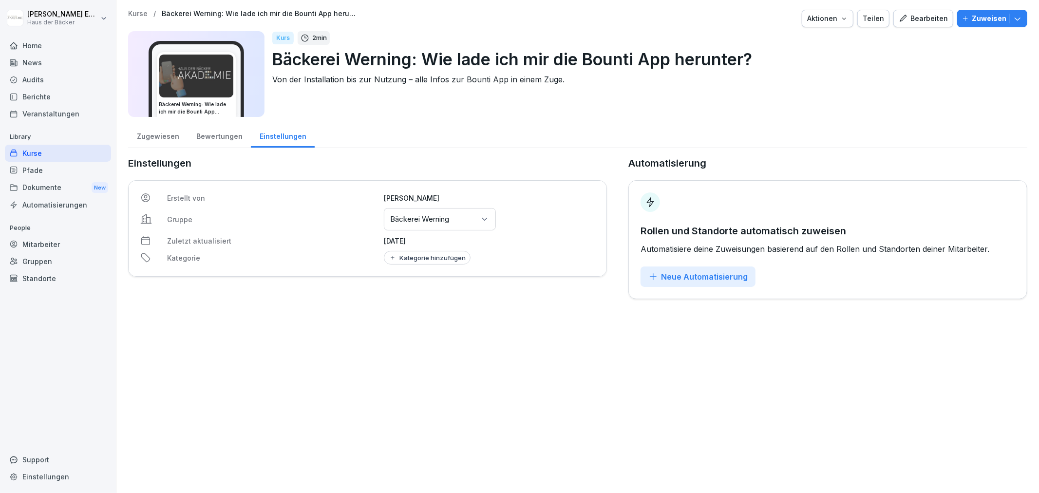
click at [431, 262] on button "Kategorie hinzufügen" at bounding box center [427, 258] width 87 height 14
type input "*******"
click at [429, 295] on div "Werning" at bounding box center [445, 298] width 87 height 9
click at [659, 337] on div "Kurse / Bäckerei Werning: Wie lade ich mir die Bounti App herunter? Aktionen Te…" at bounding box center [577, 246] width 923 height 493
click at [85, 151] on div "Kurse" at bounding box center [58, 153] width 106 height 17
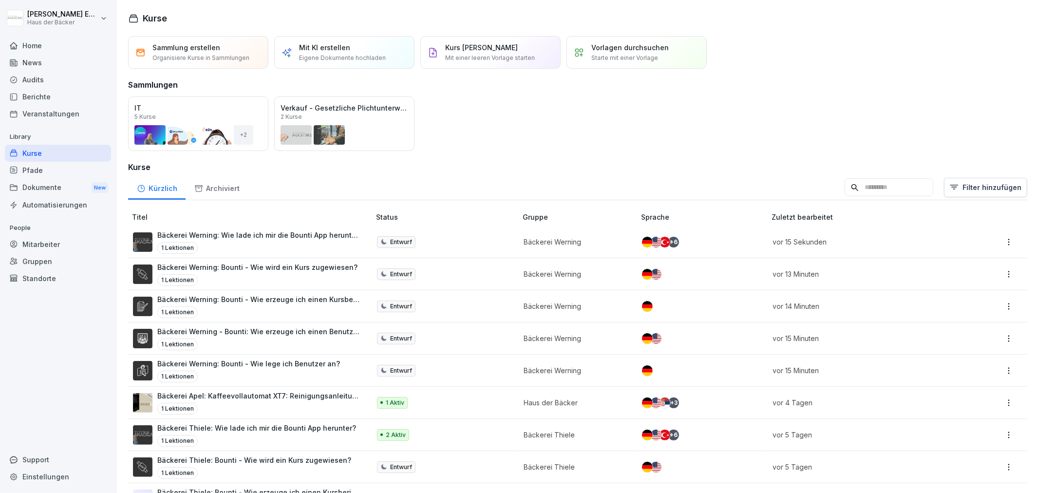
click at [265, 270] on p "Bäckerei Werning: Bounti - Wie wird ein Kurs zugewiesen?" at bounding box center [257, 267] width 200 height 10
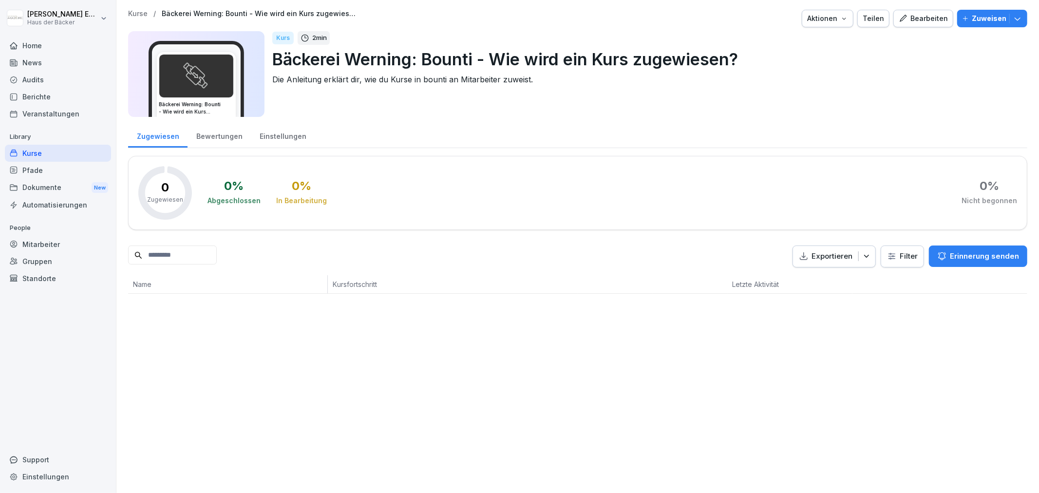
click at [277, 137] on div "Einstellungen" at bounding box center [283, 135] width 64 height 25
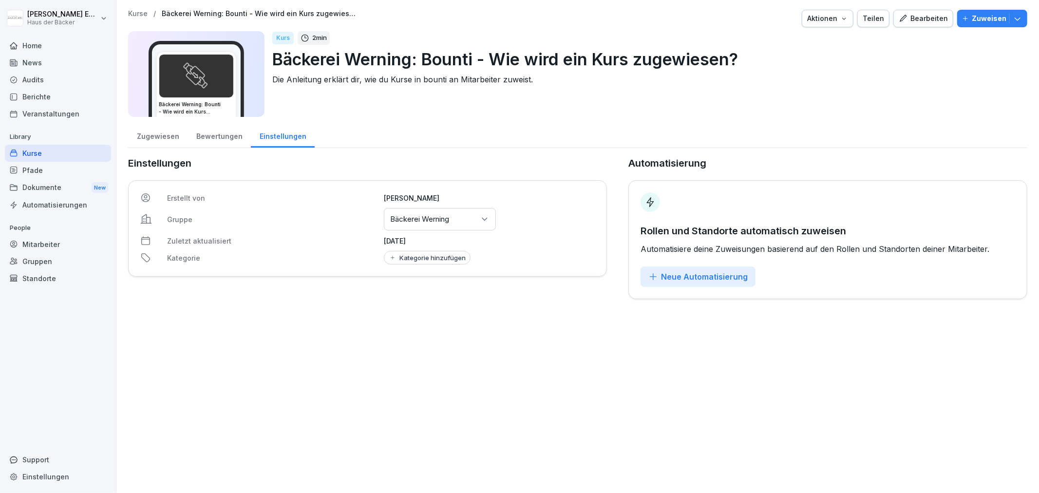
click at [437, 256] on div "Kategorie hinzufügen" at bounding box center [427, 258] width 77 height 8
type input "*******"
click at [429, 298] on div "Werning" at bounding box center [445, 298] width 87 height 9
click at [473, 391] on div "Kurse / Bäckerei Werning: Bounti - Wie wird ein Kurs zugewiesen? Aktionen Teile…" at bounding box center [577, 246] width 923 height 493
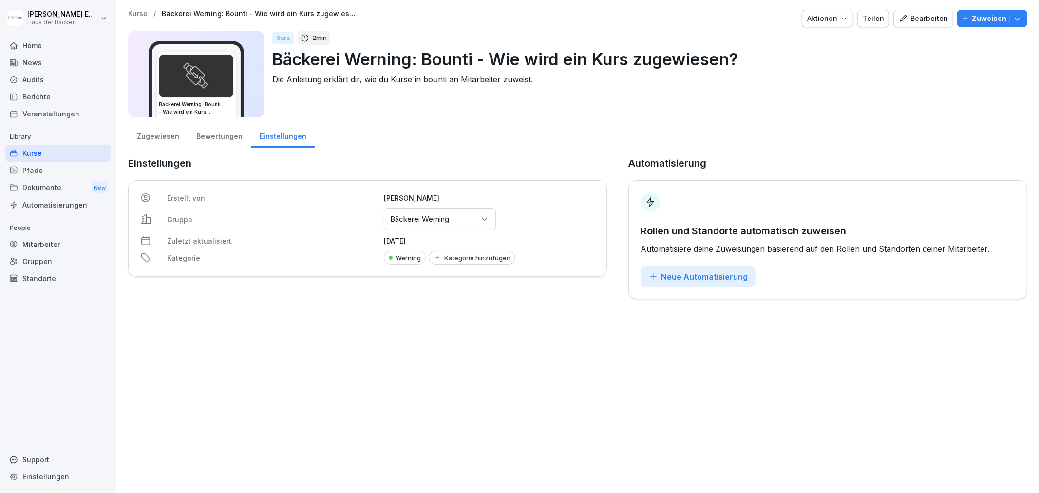
click at [54, 148] on div "Kurse" at bounding box center [58, 153] width 106 height 17
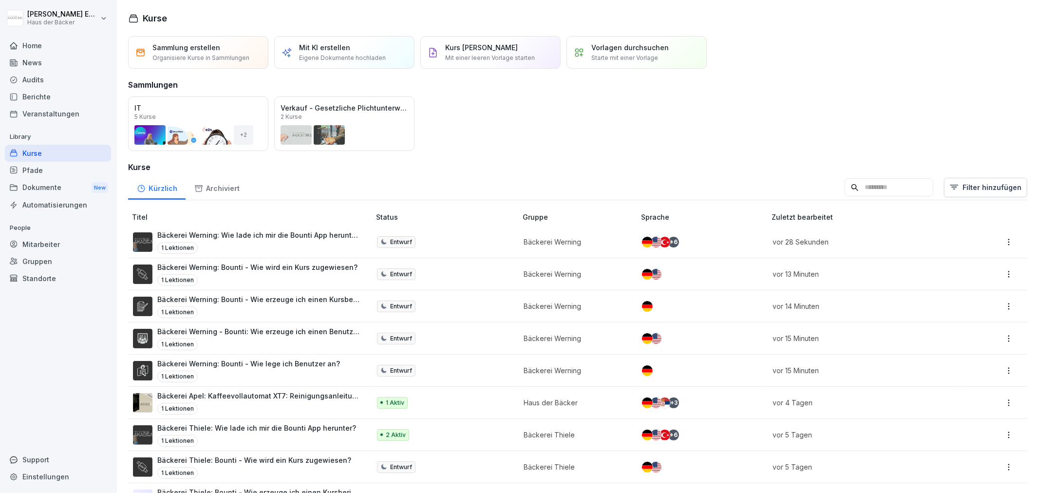
click at [0, 0] on div "Öffnen" at bounding box center [0, 0] width 0 height 0
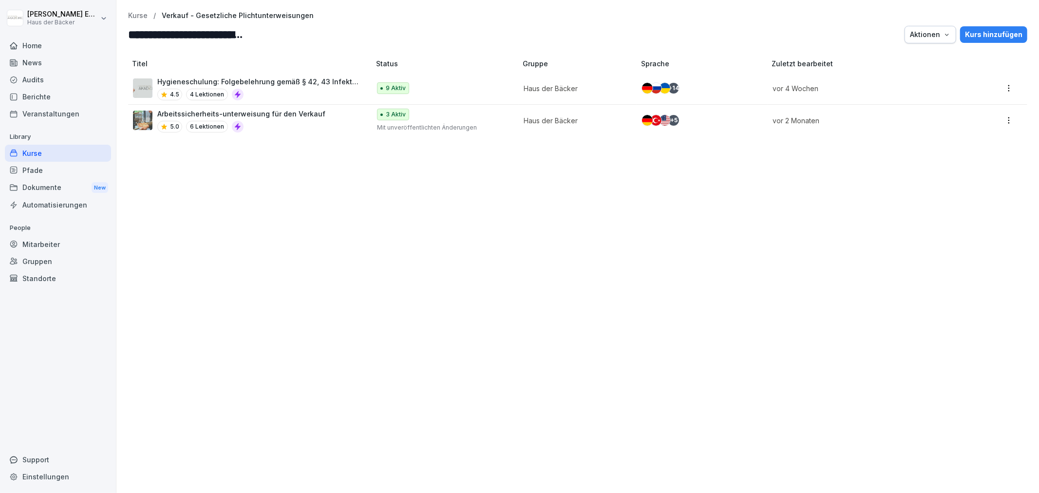
click at [943, 33] on icon "button" at bounding box center [947, 35] width 8 height 8
click at [921, 61] on p "Sammlung löschen" at bounding box center [892, 57] width 60 height 9
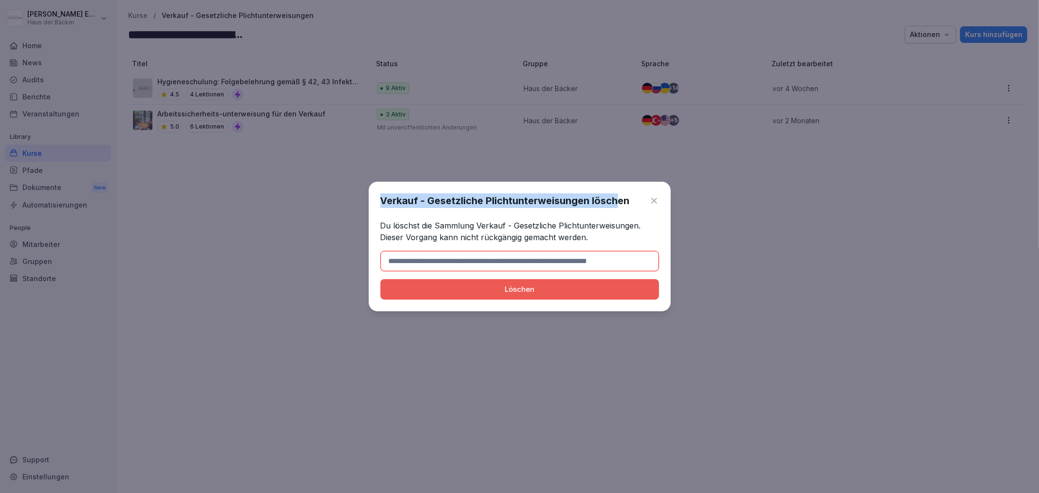
drag, startPoint x: 375, startPoint y: 198, endPoint x: 620, endPoint y: 198, distance: 244.5
click at [620, 198] on div "Verkauf - Gesetzliche Plichtunterweisungen löschen Du löschst die Sammlung Verk…" at bounding box center [520, 247] width 302 height 130
click at [653, 201] on icon at bounding box center [654, 201] width 6 height 6
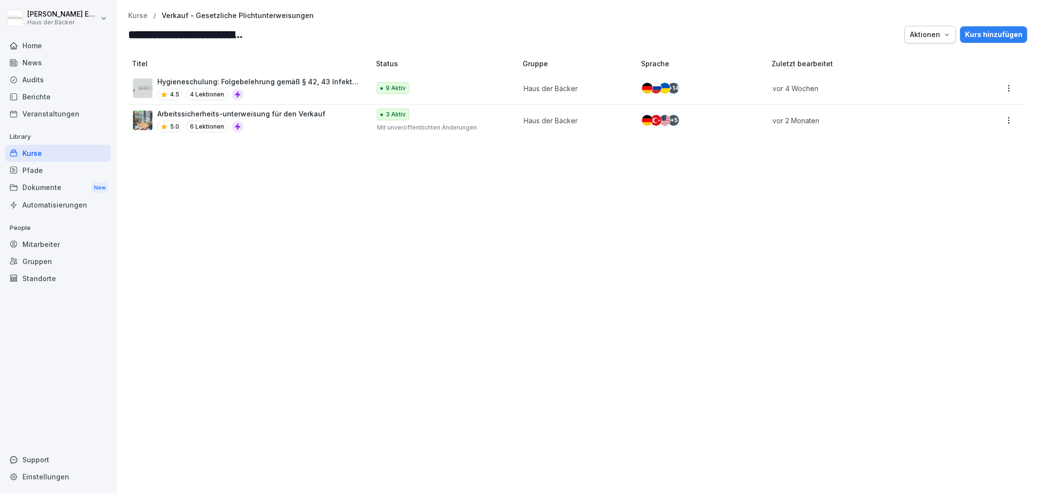
click at [55, 148] on div "Kurse" at bounding box center [58, 153] width 106 height 17
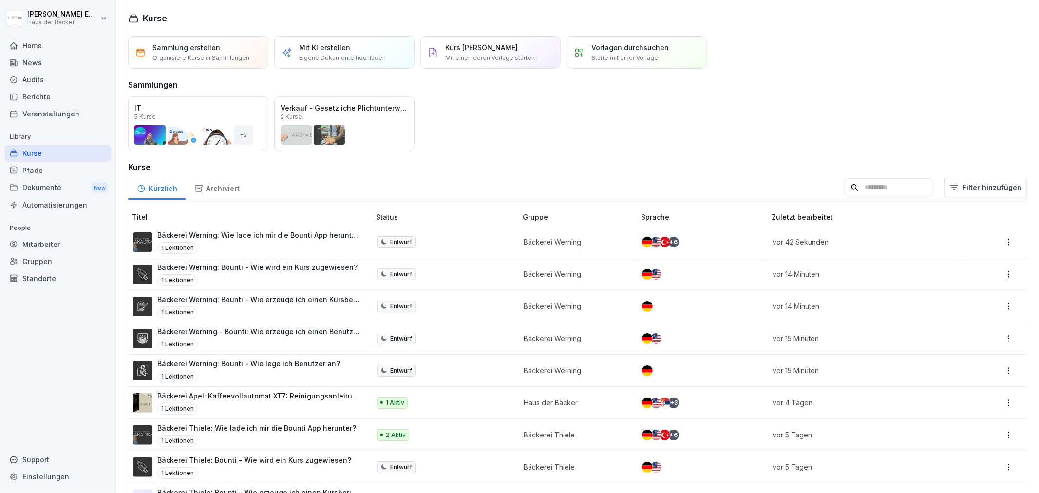
click at [322, 294] on p "Bäckerei Werning: Bounti - Wie erzeuge ich einen Kursbericht?" at bounding box center [258, 299] width 203 height 10
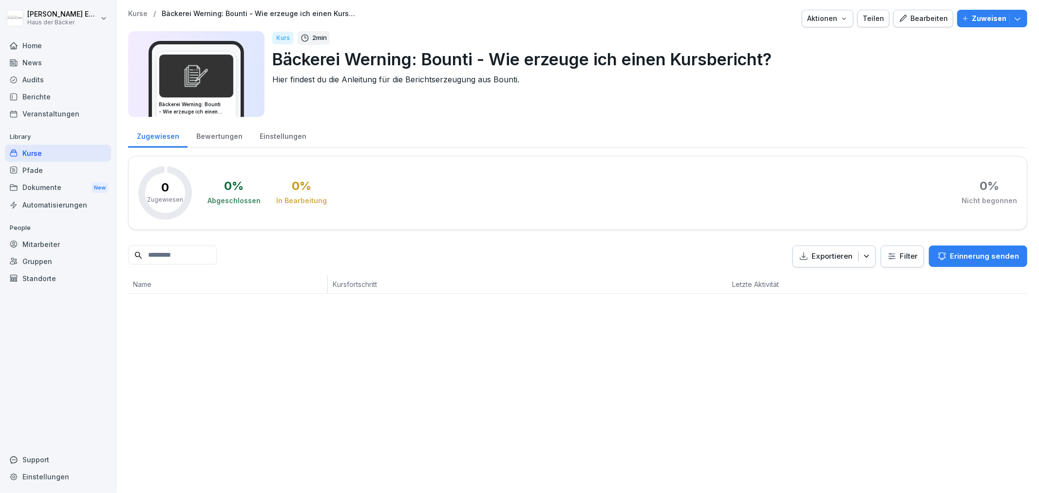
click at [279, 134] on div "Einstellungen" at bounding box center [283, 135] width 64 height 25
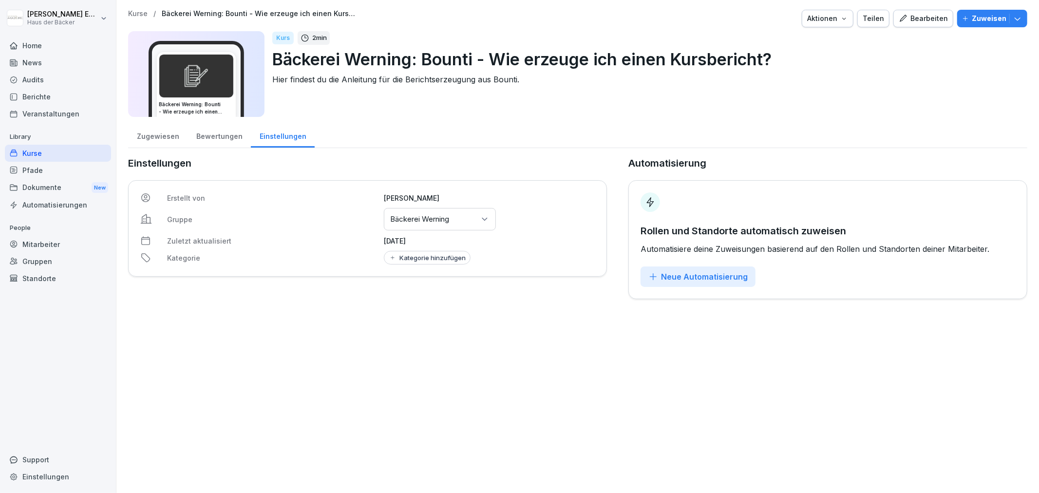
click at [424, 257] on div "Kategorie hinzufügen" at bounding box center [427, 258] width 77 height 8
type input "****"
click at [419, 300] on div "Werning" at bounding box center [445, 298] width 87 height 9
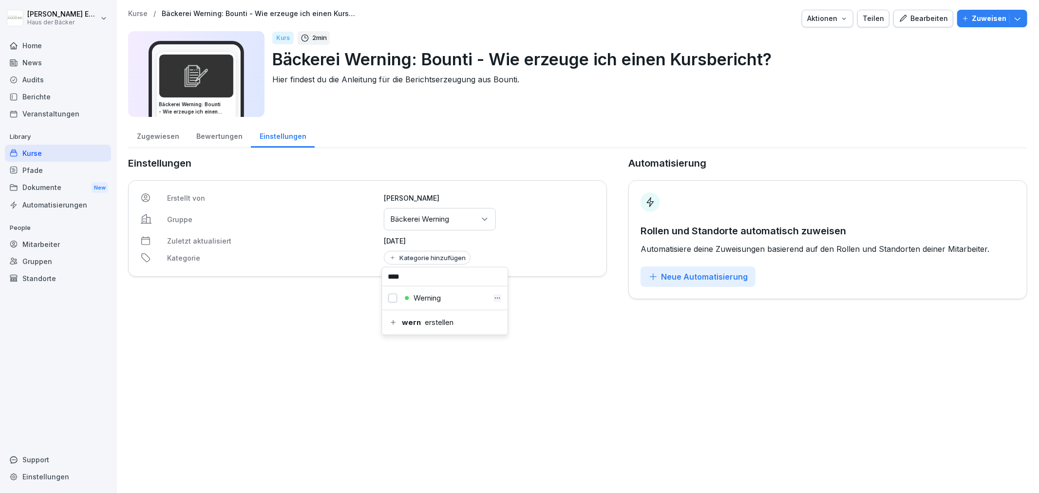
click at [419, 300] on div "Werning" at bounding box center [445, 298] width 87 height 9
click at [275, 330] on div "Kurse / Bäckerei Werning: Bounti - Wie erzeuge ich einen Kursbericht? Aktionen …" at bounding box center [577, 246] width 923 height 493
click at [61, 143] on p "Library" at bounding box center [58, 137] width 106 height 16
click at [45, 48] on div "Home" at bounding box center [58, 45] width 106 height 17
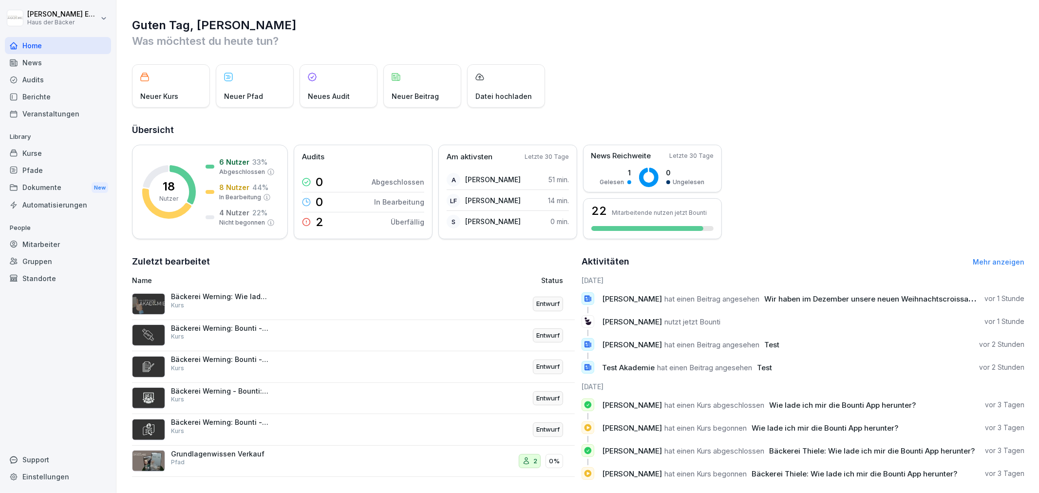
click at [52, 147] on div "Kurse" at bounding box center [58, 153] width 106 height 17
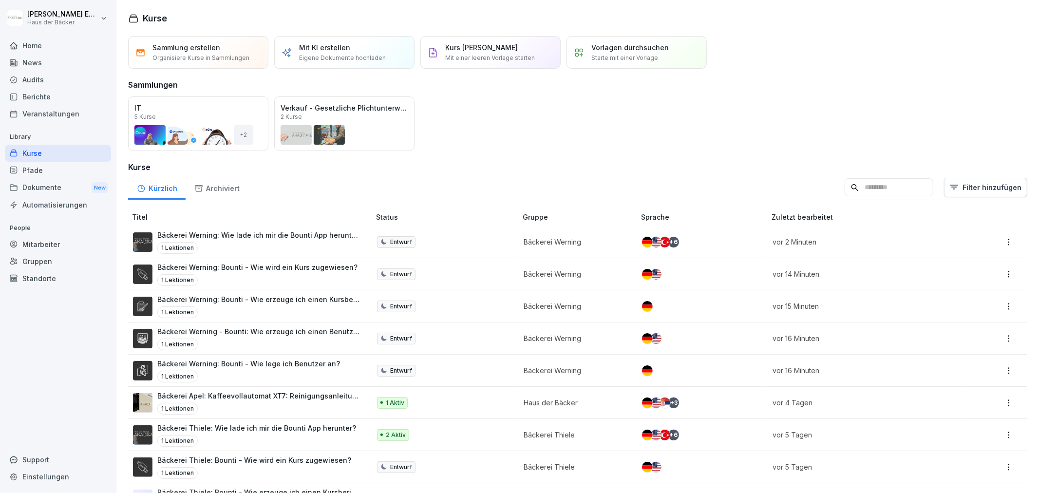
click at [325, 310] on div "1 Lektionen" at bounding box center [258, 312] width 203 height 12
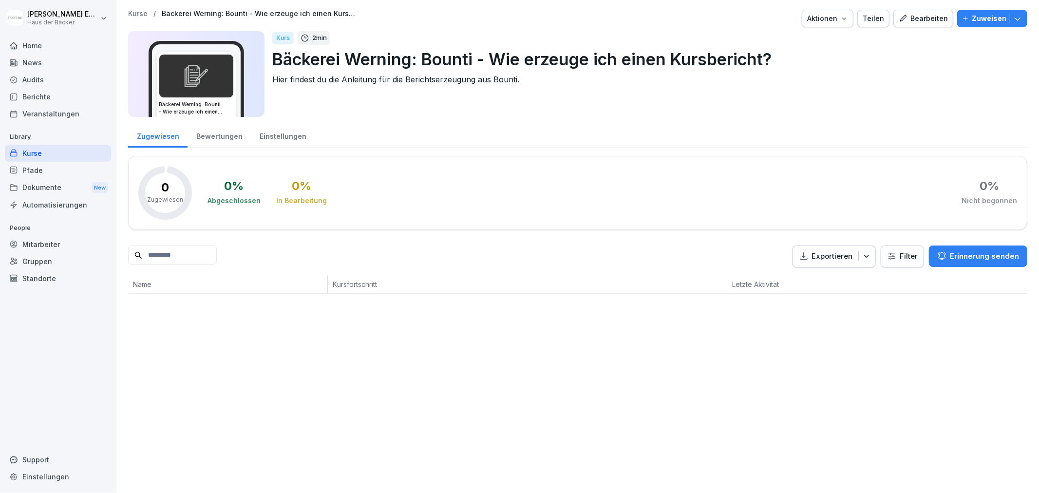
click at [280, 129] on div "Einstellungen" at bounding box center [283, 135] width 64 height 25
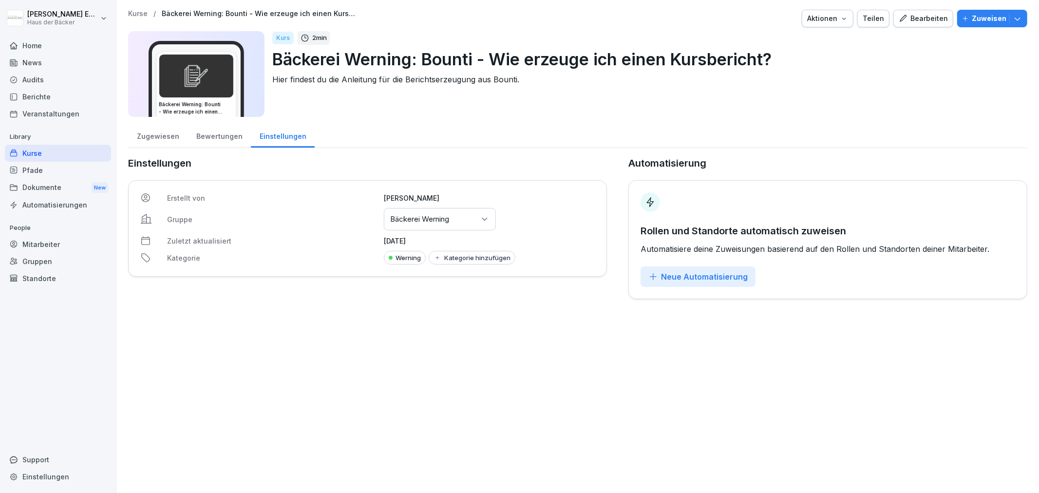
click at [59, 150] on div "Kurse" at bounding box center [58, 153] width 106 height 17
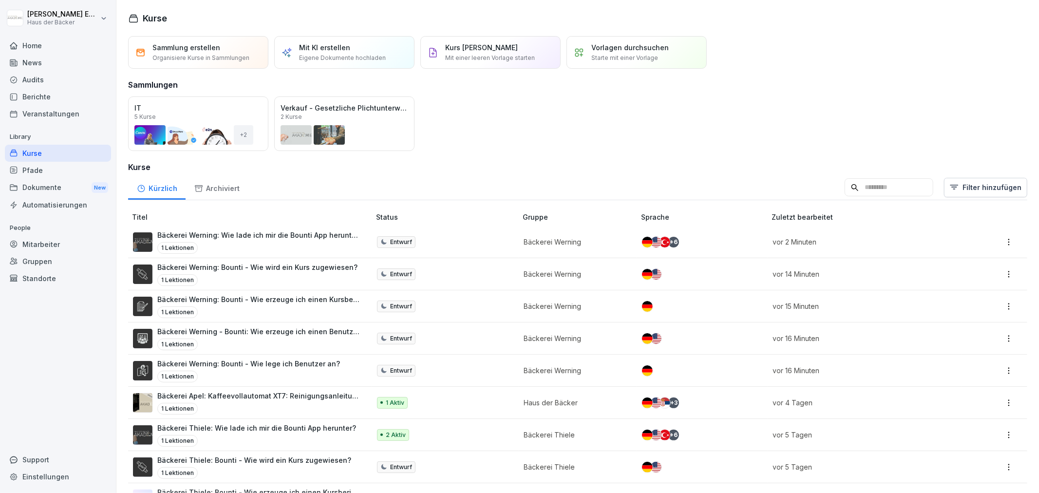
click at [224, 330] on p "Bäckerei Werning - Bounti: Wie erzeuge ich einen Benutzerbericht?" at bounding box center [258, 331] width 203 height 10
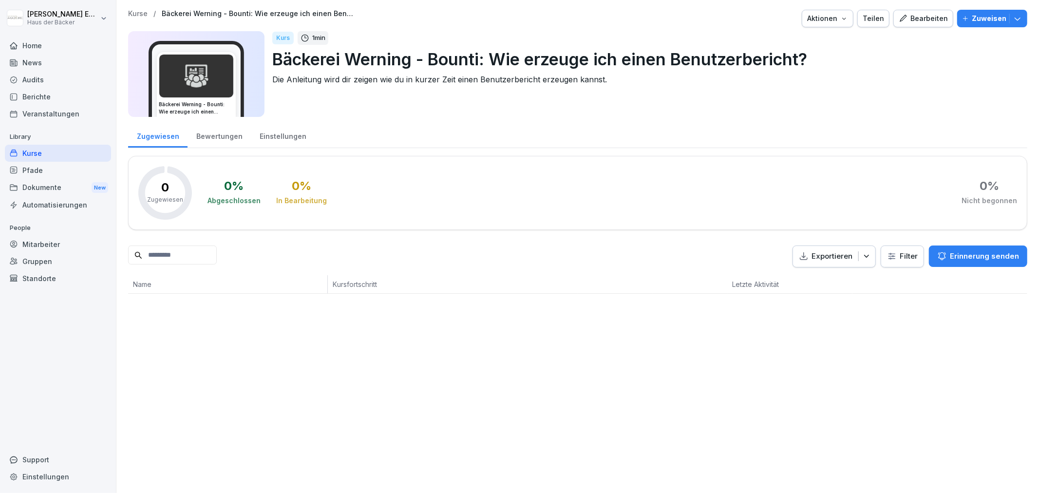
click at [265, 139] on div "Einstellungen" at bounding box center [283, 135] width 64 height 25
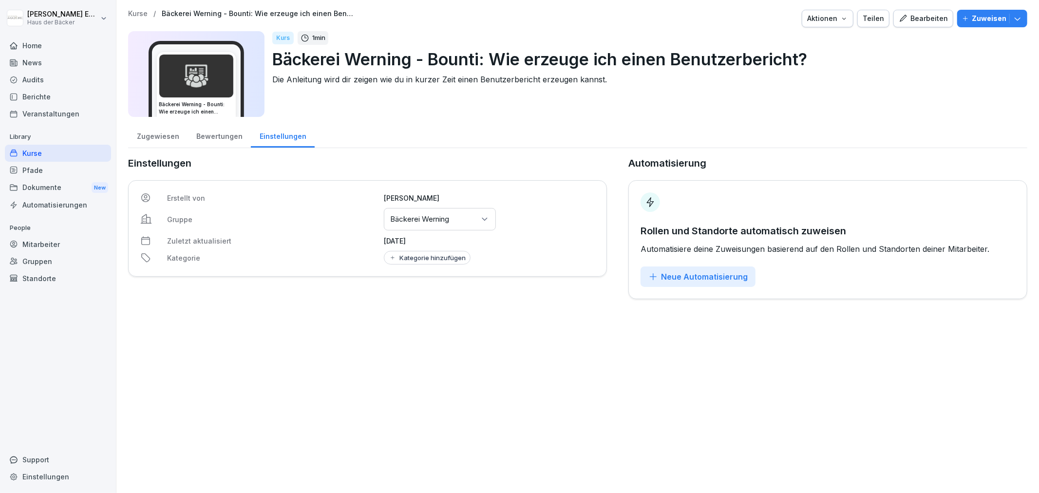
click at [391, 254] on div at bounding box center [393, 258] width 8 height 8
type input "***"
click at [409, 298] on div "Werning" at bounding box center [445, 298] width 87 height 9
click at [341, 324] on div "Kurse / Bäckerei Werning - Bounti: Wie erzeuge ich einen Benutzerbericht? Aktio…" at bounding box center [577, 246] width 923 height 493
click at [79, 157] on div "Kurse" at bounding box center [58, 153] width 106 height 17
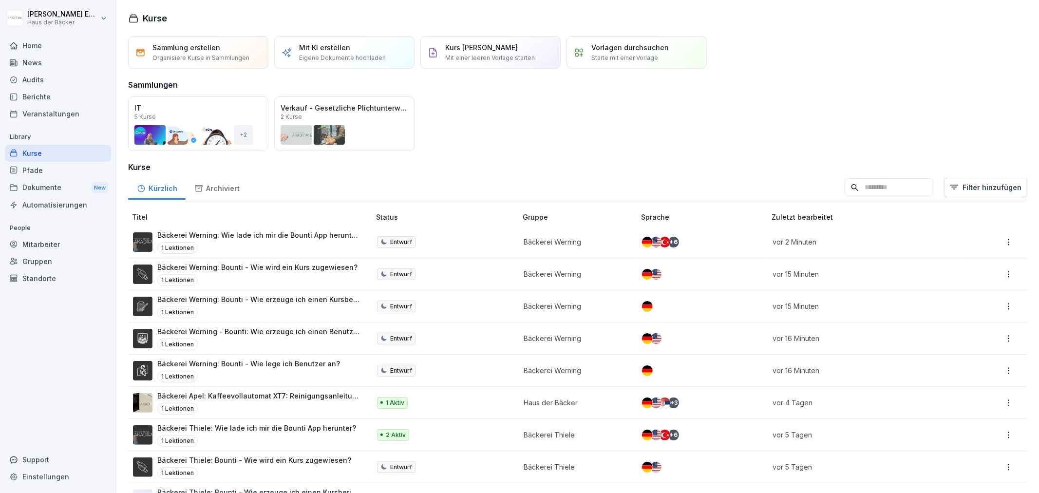
click at [403, 374] on p "Entwurf" at bounding box center [401, 370] width 22 height 9
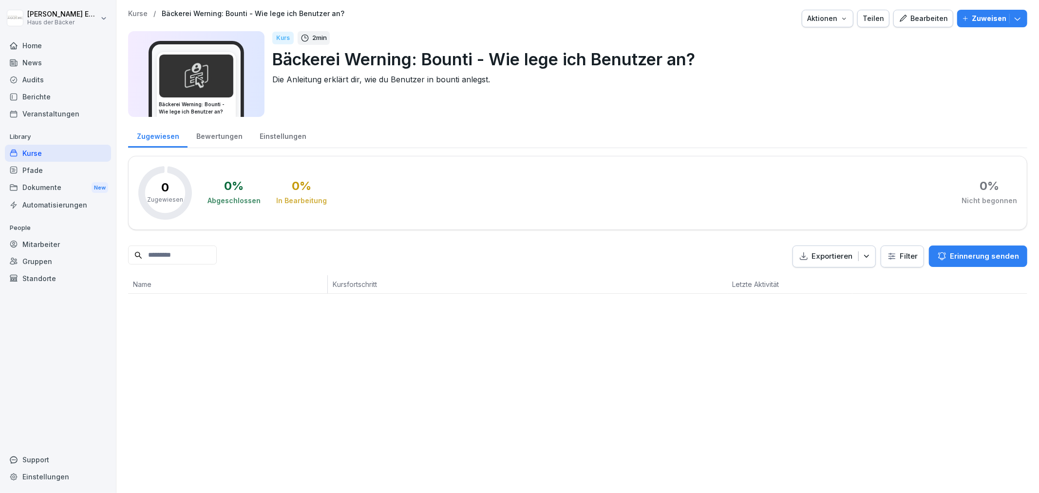
click at [287, 135] on div "Einstellungen" at bounding box center [283, 135] width 64 height 25
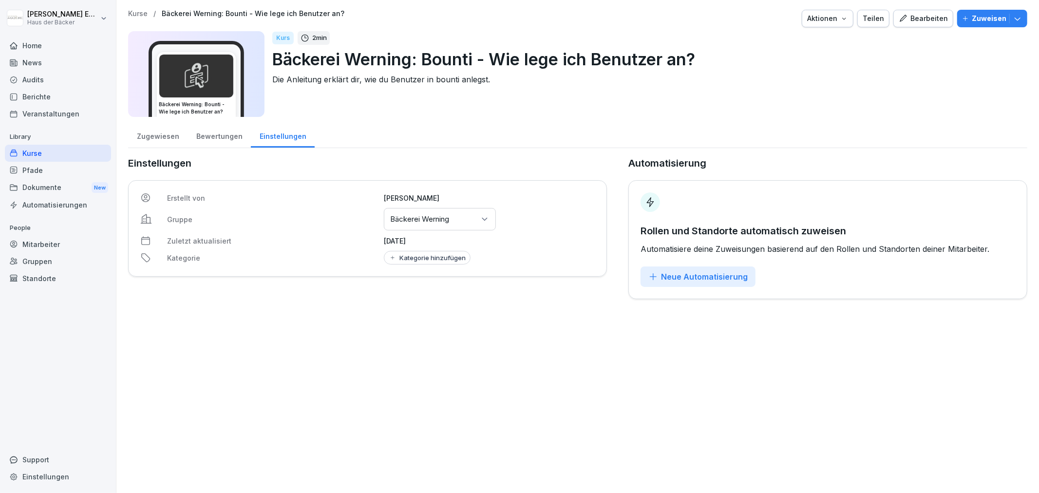
click at [441, 255] on div "Kategorie hinzufügen" at bounding box center [427, 258] width 77 height 8
type input "*****"
click at [436, 298] on div "Werning" at bounding box center [445, 298] width 87 height 9
click at [330, 317] on div "Kurse / Bäckerei Werning: Bounti - Wie lege ich Benutzer an? Aktionen Teilen Be…" at bounding box center [577, 246] width 923 height 493
click at [89, 148] on div "Kurse" at bounding box center [58, 153] width 106 height 17
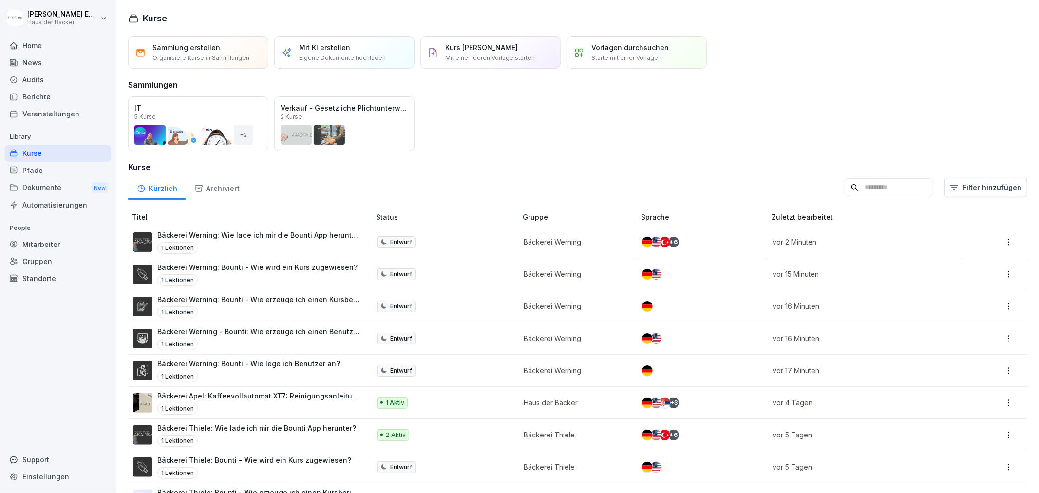
click at [316, 331] on p "Bäckerei Werning - Bounti: Wie erzeuge ich einen Benutzerbericht?" at bounding box center [258, 331] width 203 height 10
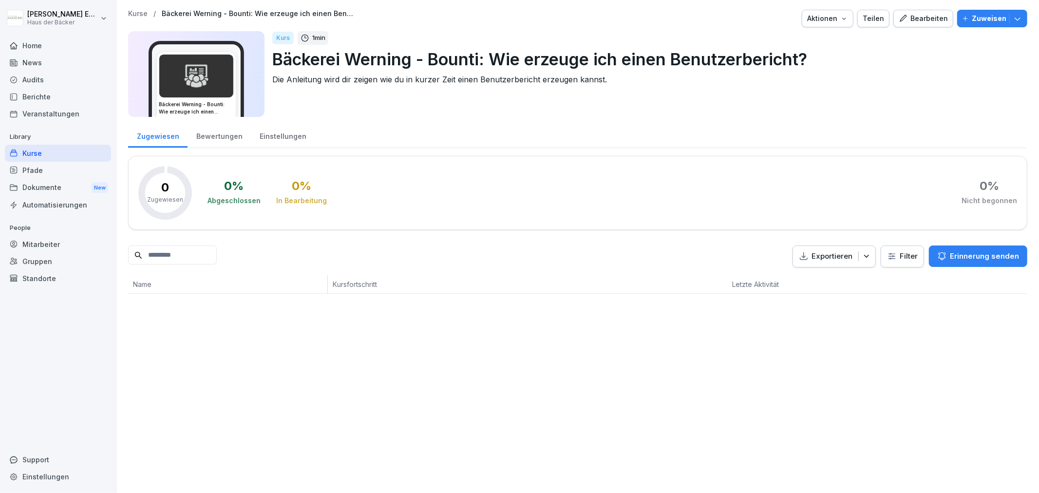
click at [274, 132] on div "Einstellungen" at bounding box center [283, 135] width 64 height 25
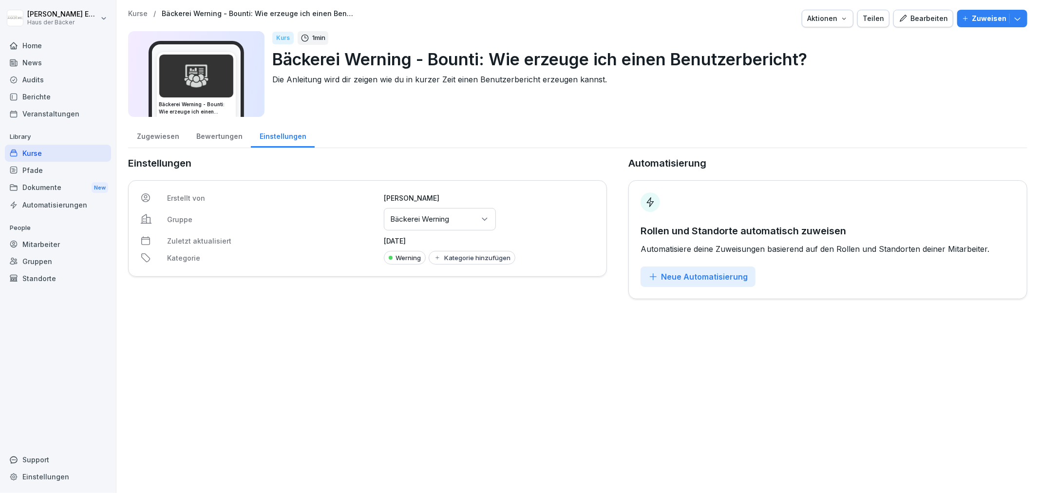
click at [88, 149] on div "Kurse" at bounding box center [58, 153] width 106 height 17
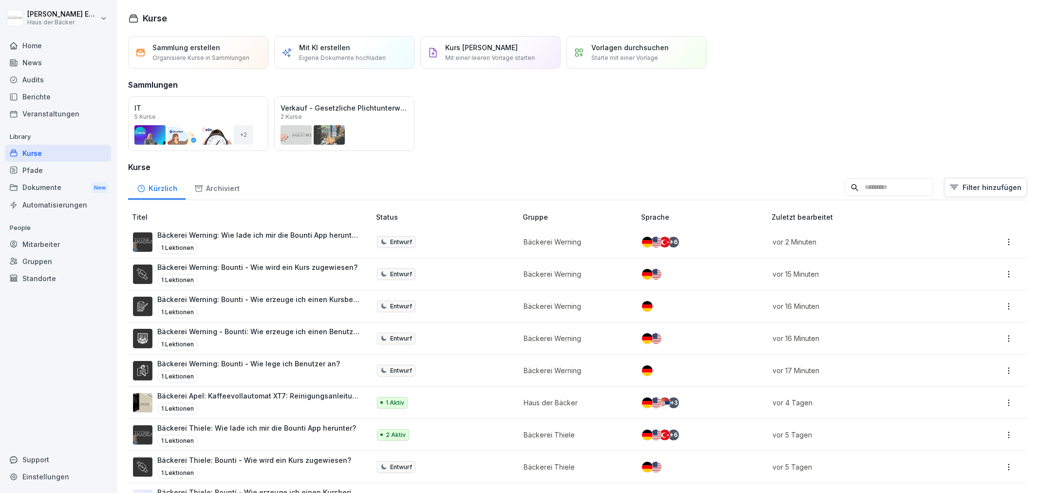
click at [320, 348] on div "1 Lektionen" at bounding box center [258, 345] width 203 height 12
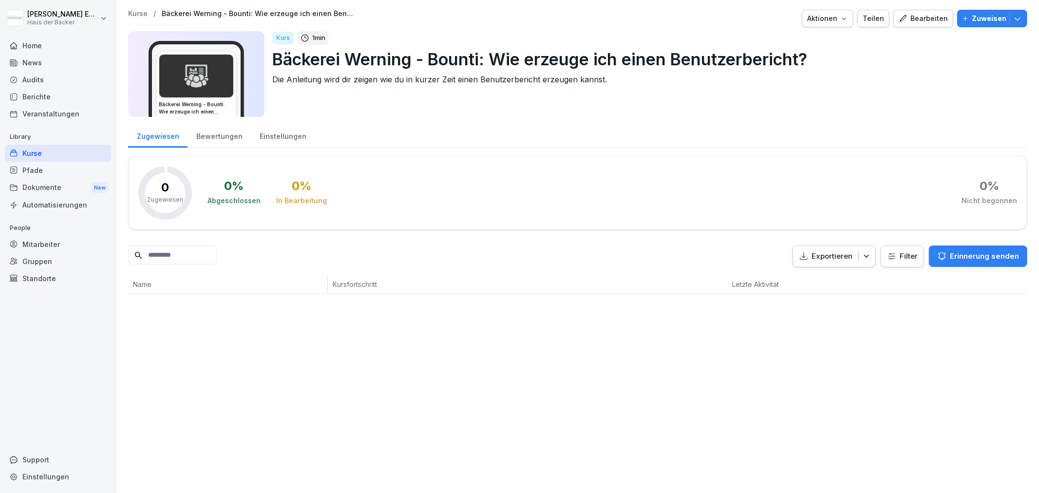
click at [904, 23] on div "Bearbeiten" at bounding box center [923, 18] width 49 height 11
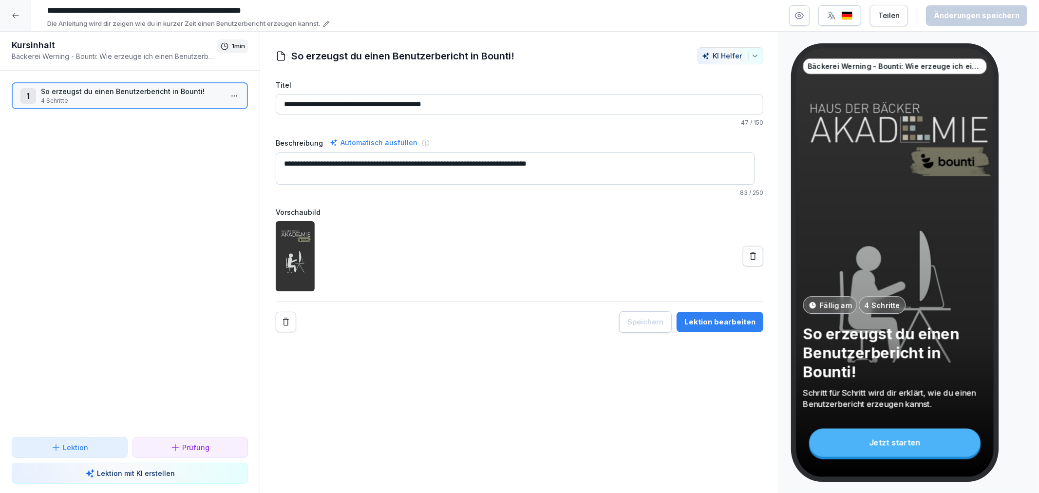
click at [843, 11] on div "button" at bounding box center [840, 16] width 26 height 10
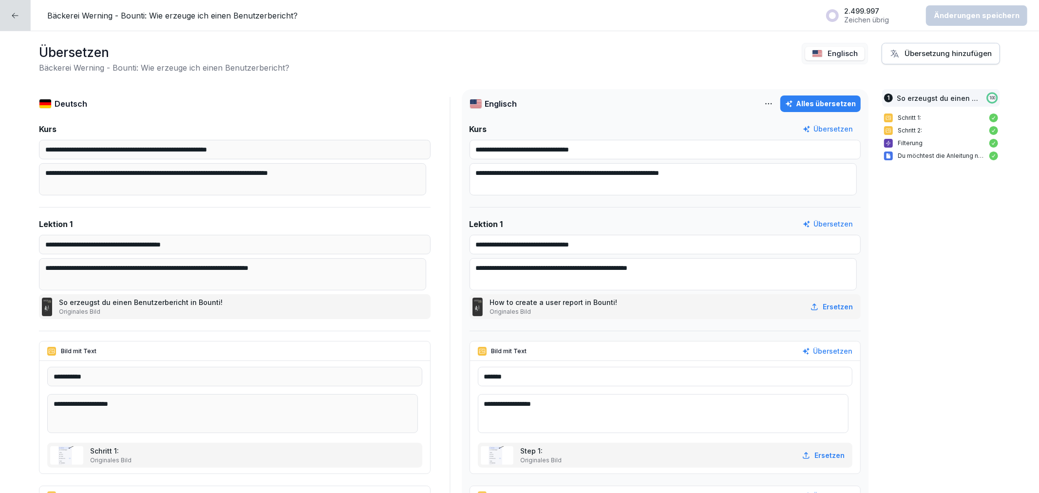
click at [766, 104] on html "**********" at bounding box center [519, 246] width 1039 height 493
click at [744, 152] on div "Sprache löschen" at bounding box center [708, 146] width 125 height 19
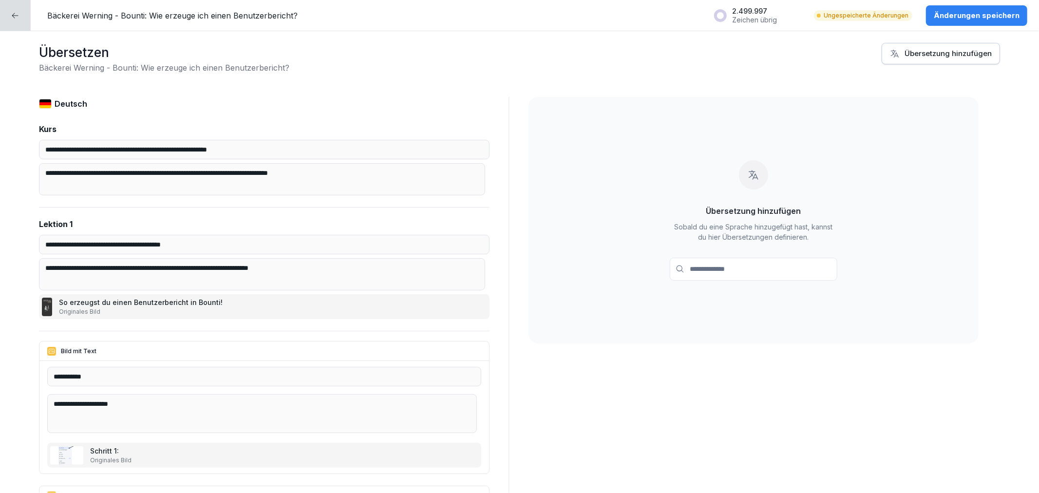
click at [22, 18] on div at bounding box center [15, 15] width 31 height 31
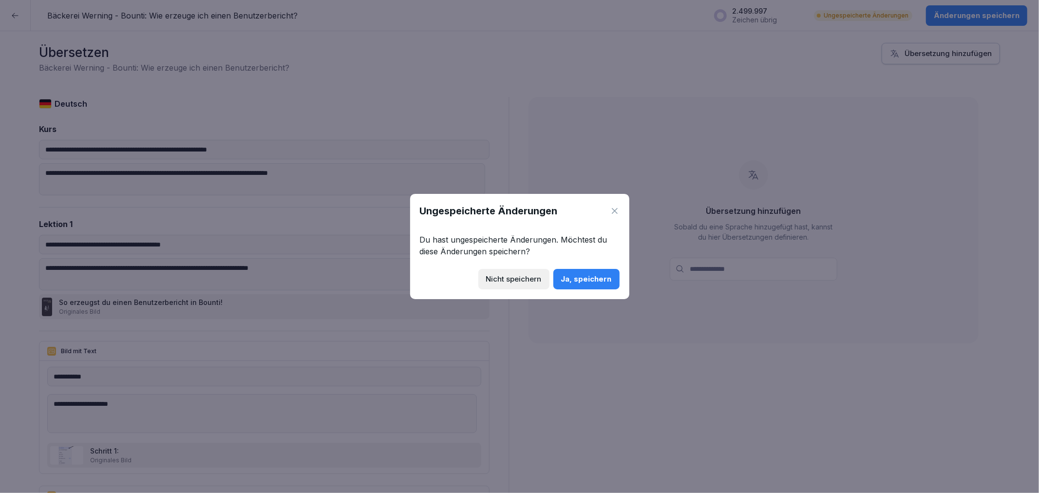
click at [587, 281] on div "Ja, speichern" at bounding box center [586, 279] width 51 height 11
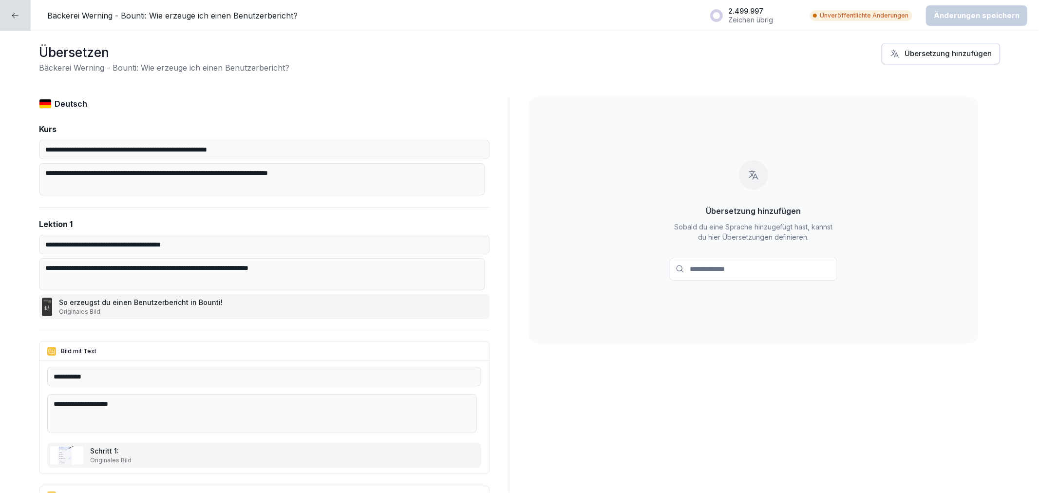
click at [25, 27] on div at bounding box center [15, 15] width 31 height 31
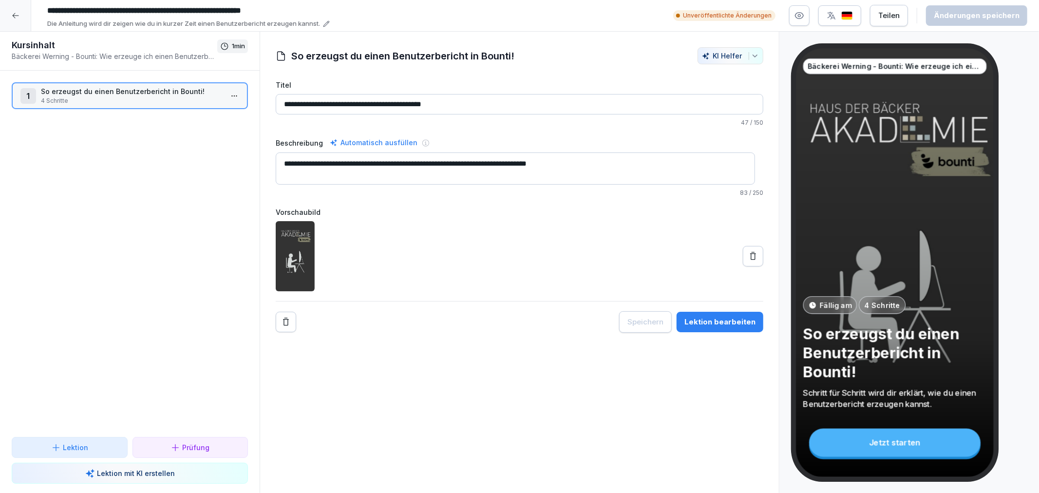
click at [25, 27] on div at bounding box center [15, 15] width 31 height 31
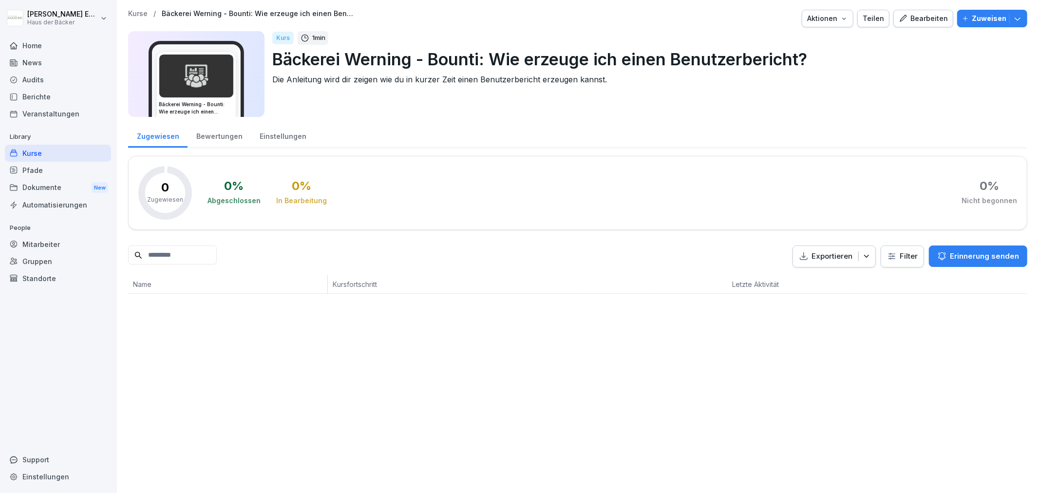
click at [91, 153] on div "Kurse" at bounding box center [58, 153] width 106 height 17
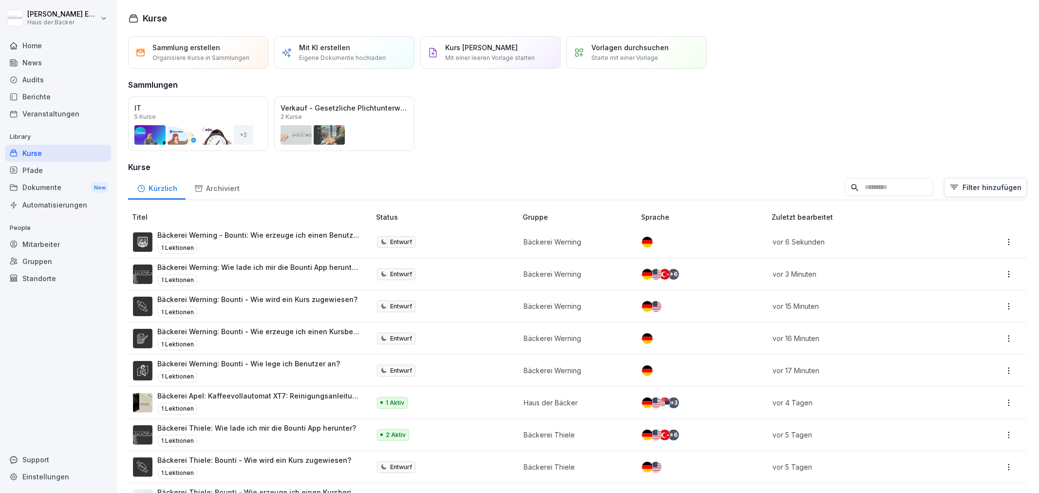
click at [325, 303] on p "Bäckerei Werning: Bounti - Wie wird ein Kurs zugewiesen?" at bounding box center [257, 299] width 200 height 10
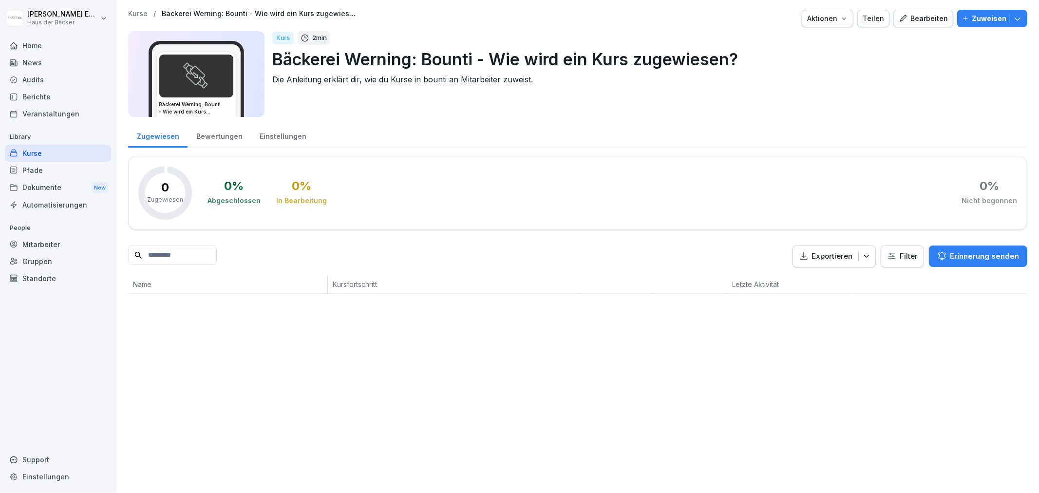
click at [271, 140] on div "Einstellungen" at bounding box center [283, 135] width 64 height 25
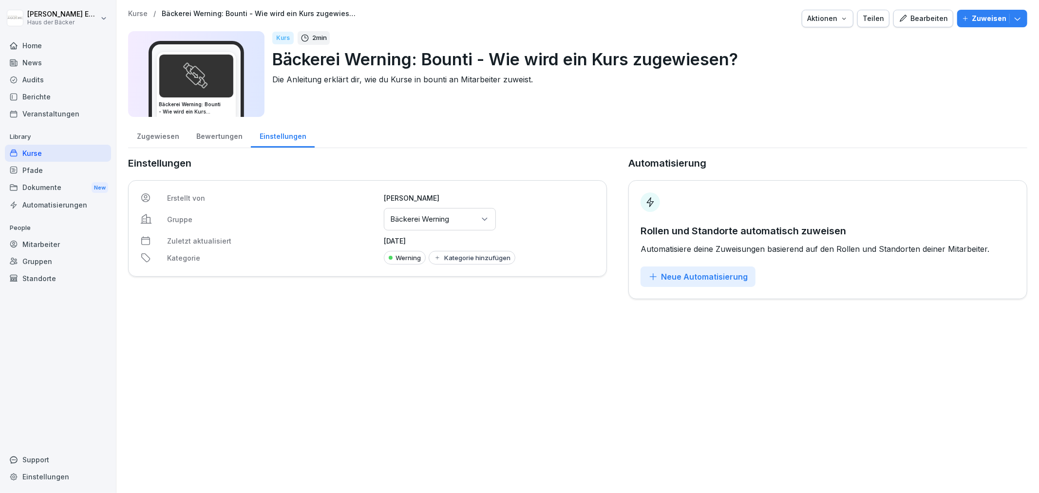
click at [899, 20] on icon "button" at bounding box center [903, 18] width 9 height 9
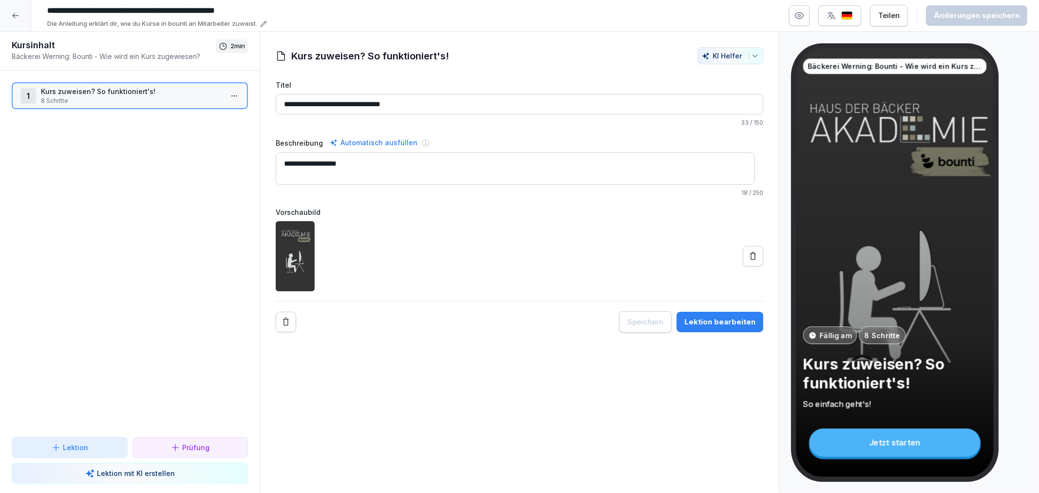
click at [832, 17] on icon "button" at bounding box center [832, 16] width 8 height 8
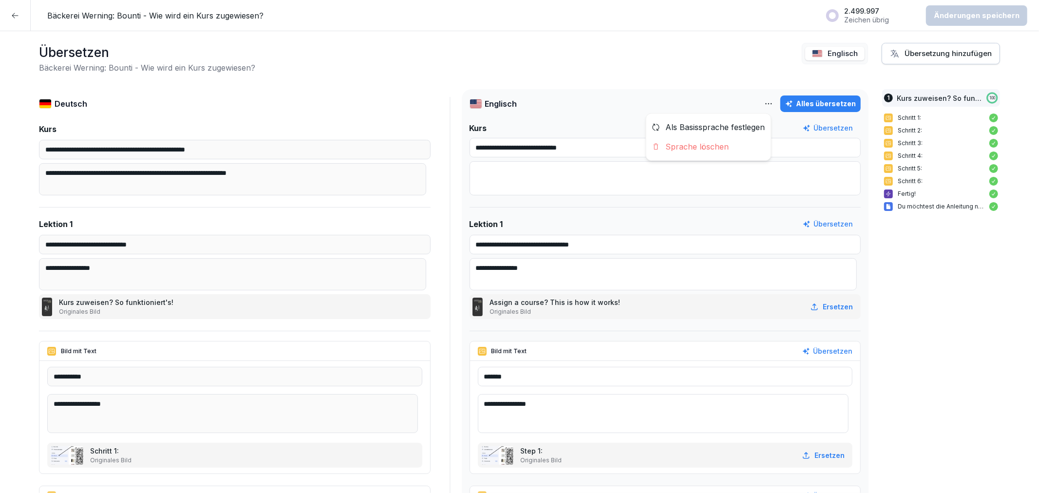
click at [763, 104] on html "**********" at bounding box center [519, 246] width 1039 height 493
click at [743, 141] on div "Sprache löschen" at bounding box center [708, 146] width 125 height 19
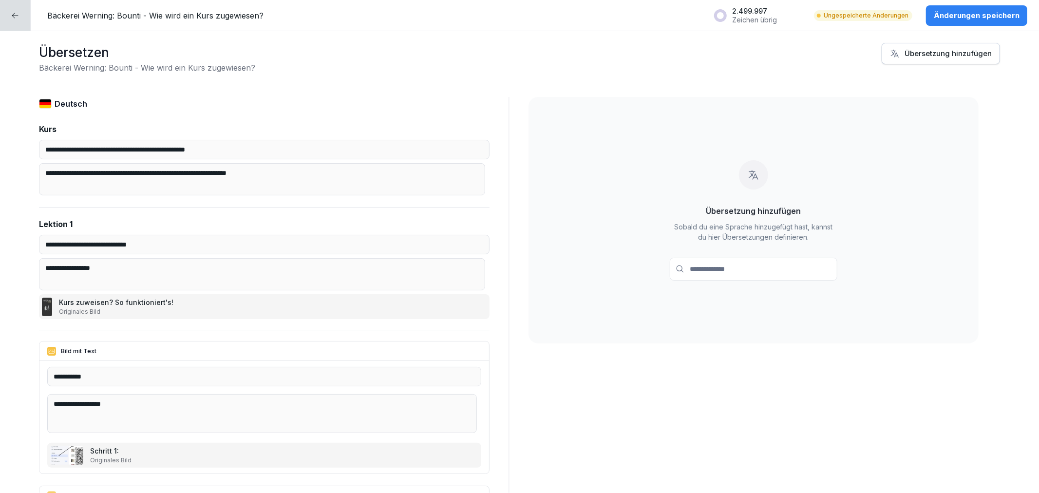
click at [7, 11] on div at bounding box center [15, 15] width 31 height 31
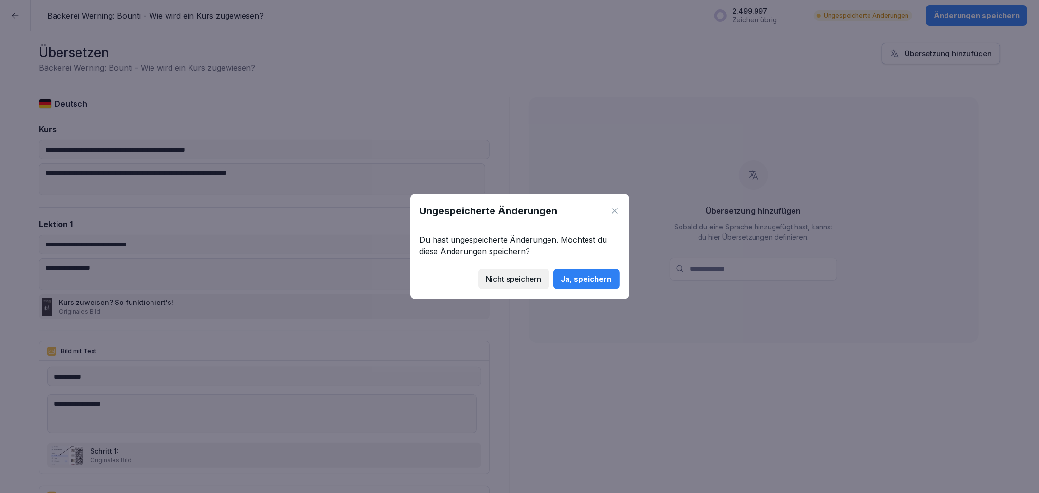
click at [606, 278] on div "Ja, speichern" at bounding box center [586, 279] width 51 height 11
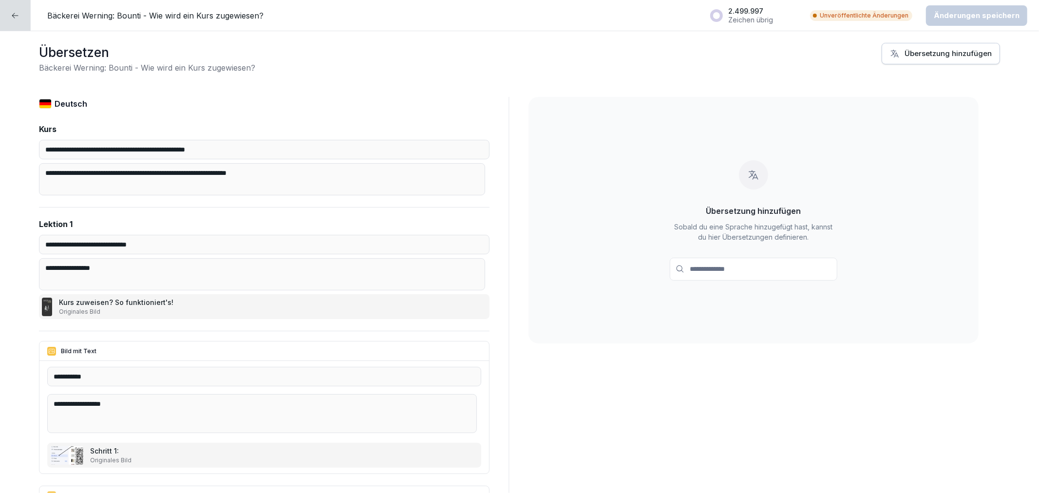
click at [5, 12] on div at bounding box center [15, 15] width 31 height 31
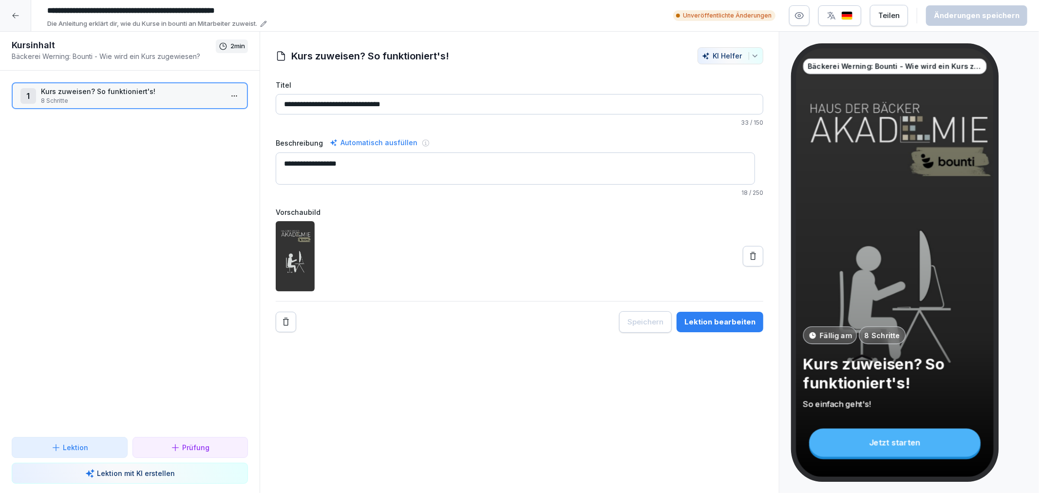
click at [5, 12] on div at bounding box center [15, 15] width 31 height 31
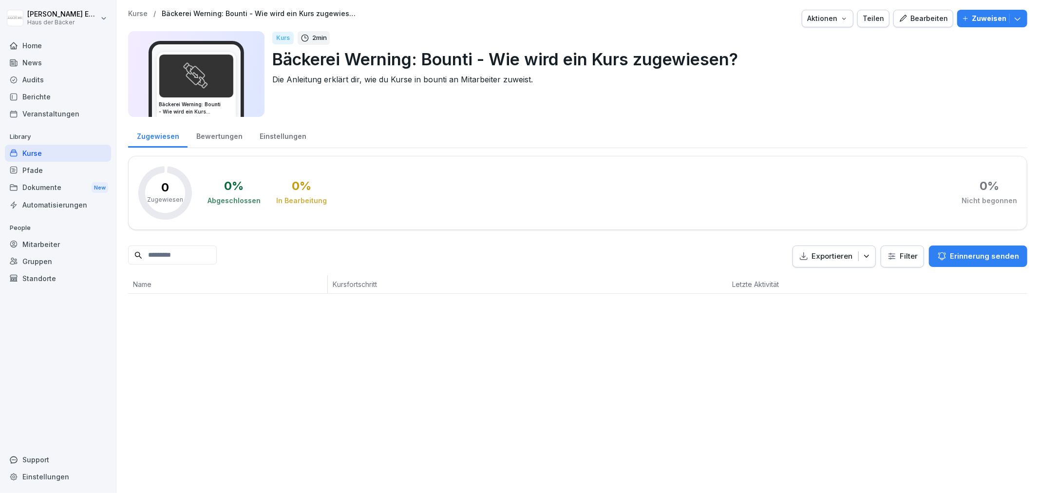
click at [5, 12] on html "[PERSON_NAME] Haus der Bäcker Home News Audits Berichte Veranstaltungen Library…" at bounding box center [519, 246] width 1039 height 493
click at [8, 47] on html "[PERSON_NAME] Haus der Bäcker Home News Audits Berichte Veranstaltungen Library…" at bounding box center [519, 246] width 1039 height 493
click at [44, 42] on div "Home" at bounding box center [58, 45] width 106 height 17
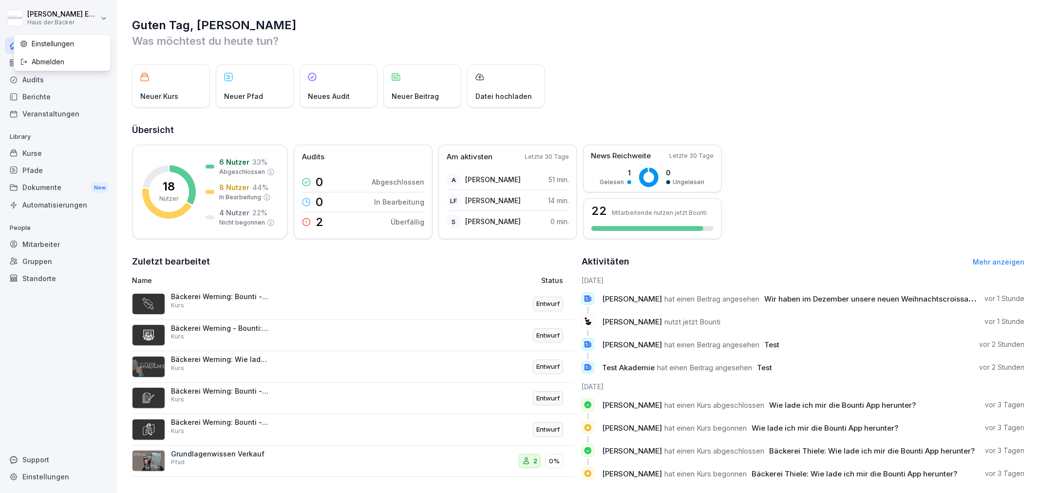
click at [62, 18] on html "[PERSON_NAME] Haus der Bäcker Home News Audits Berichte Veranstaltungen Library…" at bounding box center [519, 246] width 1039 height 493
